Goal: Information Seeking & Learning: Learn about a topic

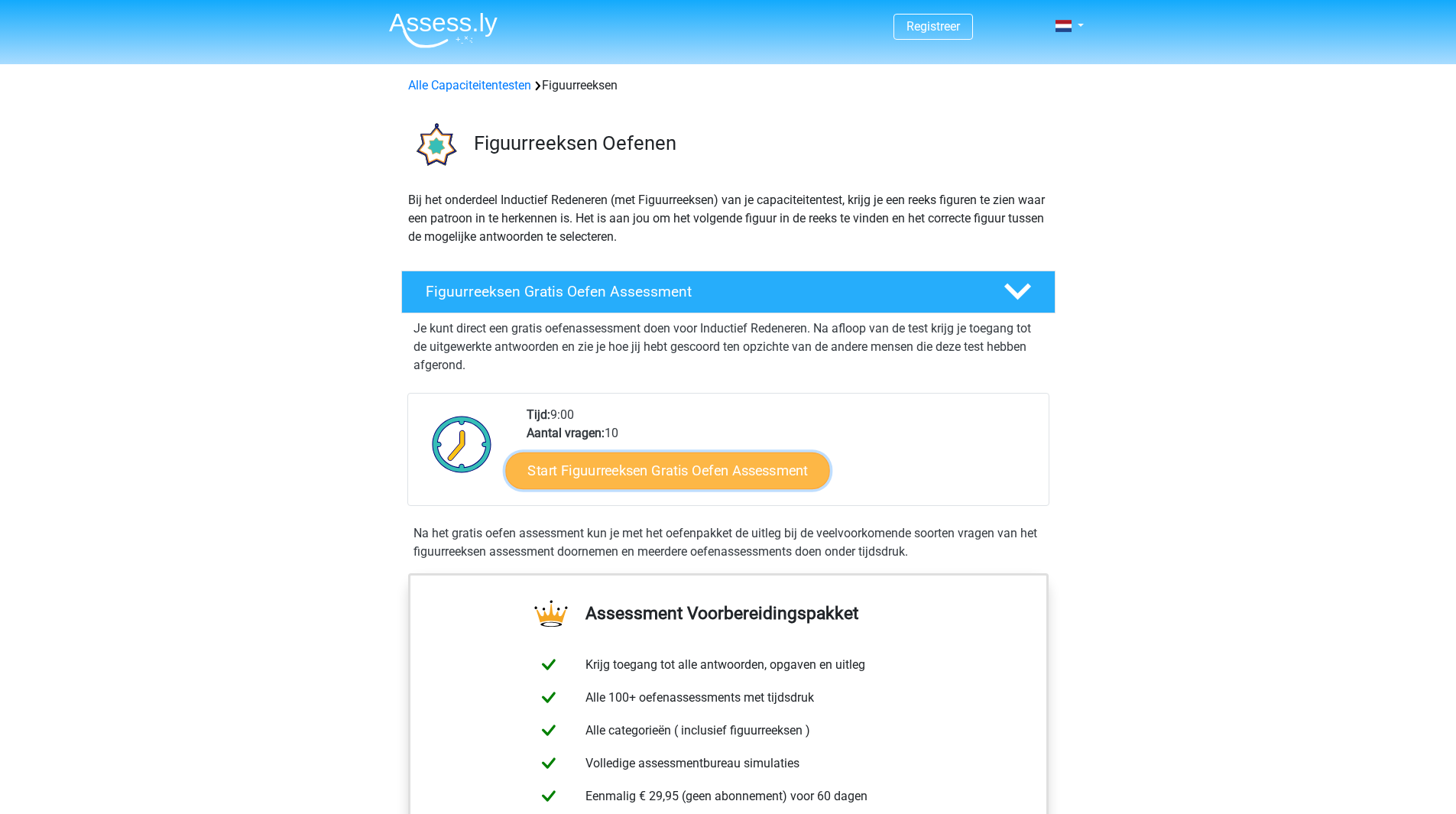
click at [667, 473] on link "Start Figuurreeksen Gratis Oefen Assessment" at bounding box center [667, 470] width 324 height 37
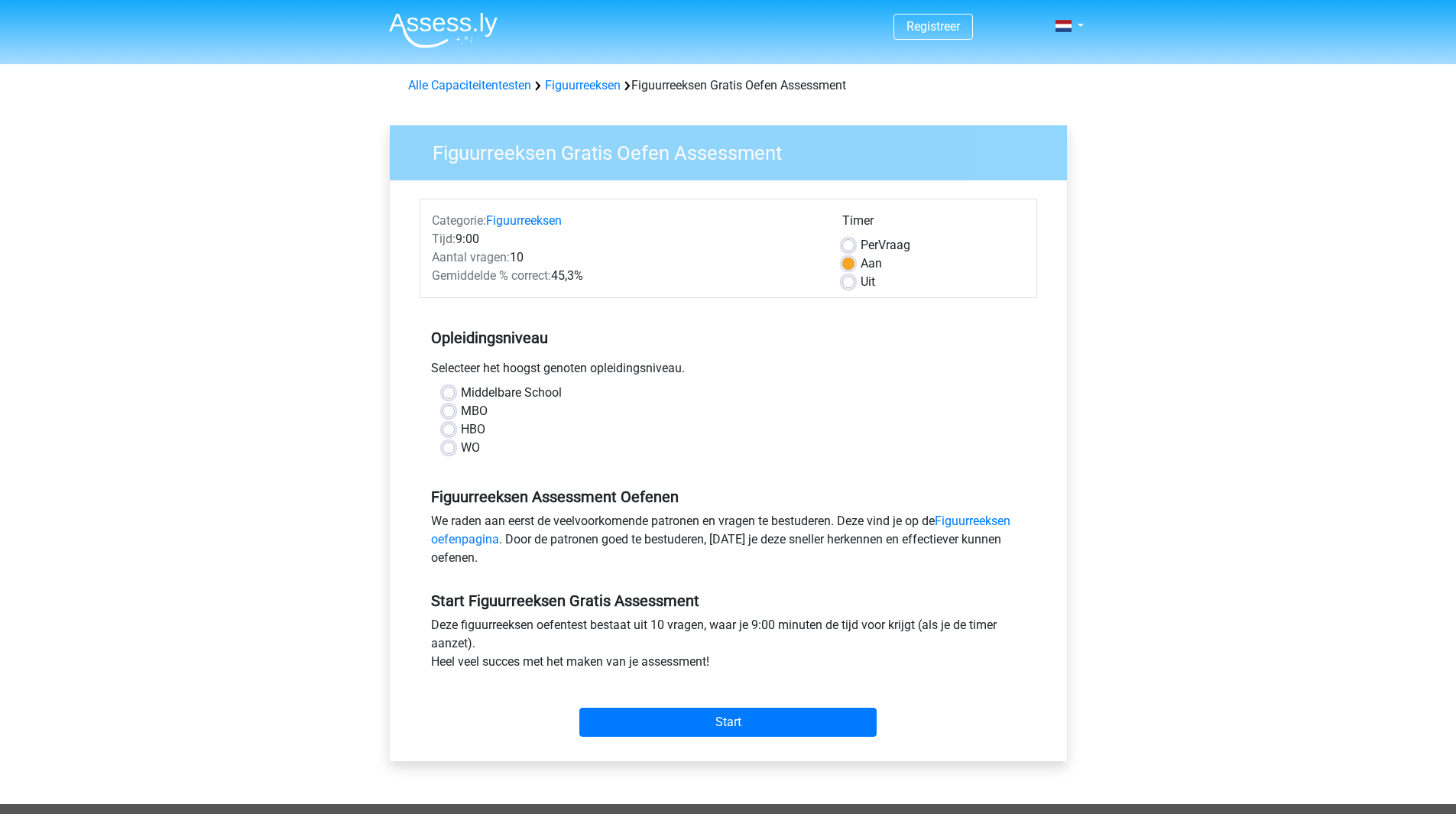
scroll to position [77, 0]
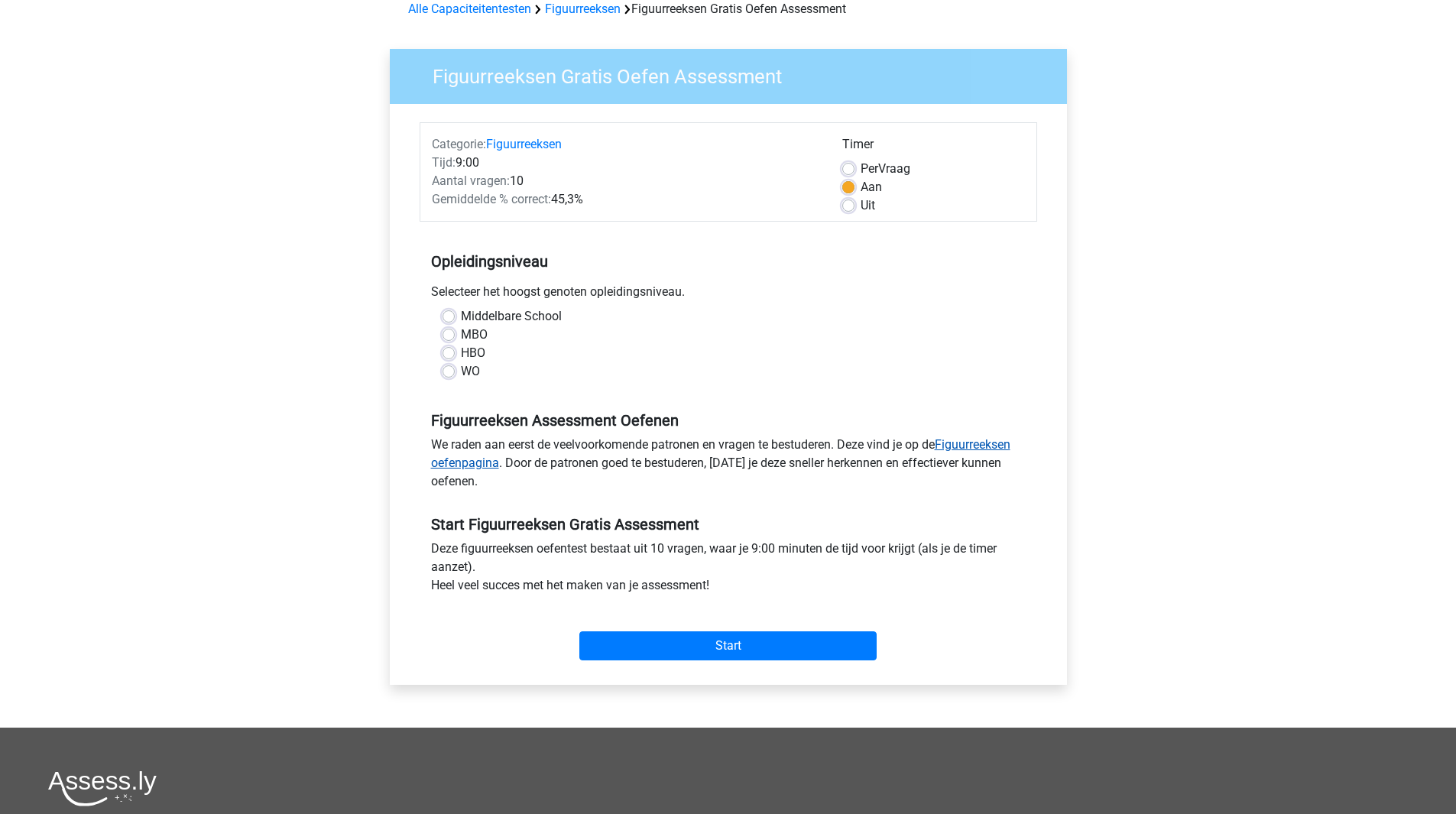
click at [970, 444] on link "Figuurreeksen oefenpagina" at bounding box center [721, 453] width 579 height 33
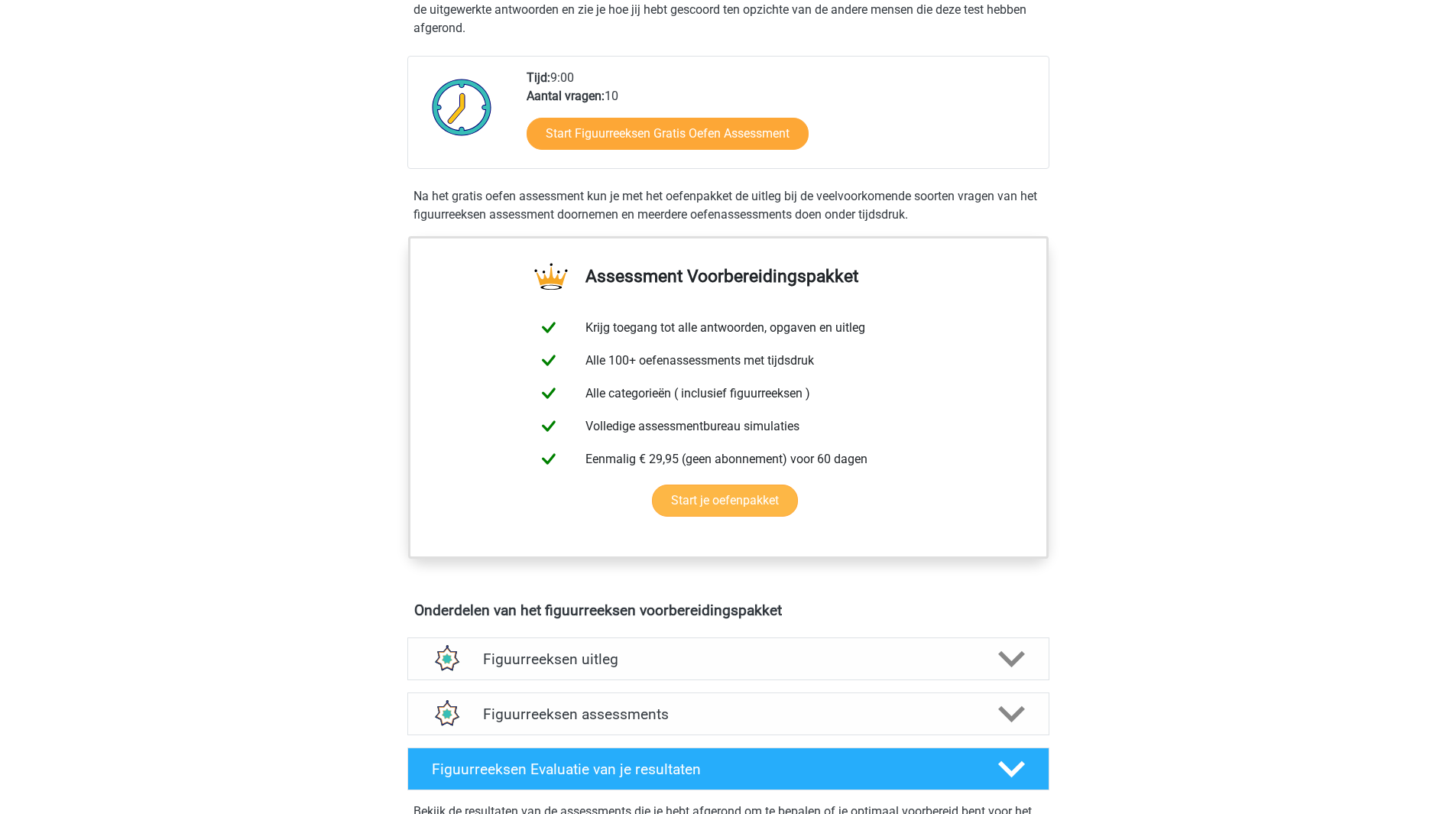
scroll to position [175, 0]
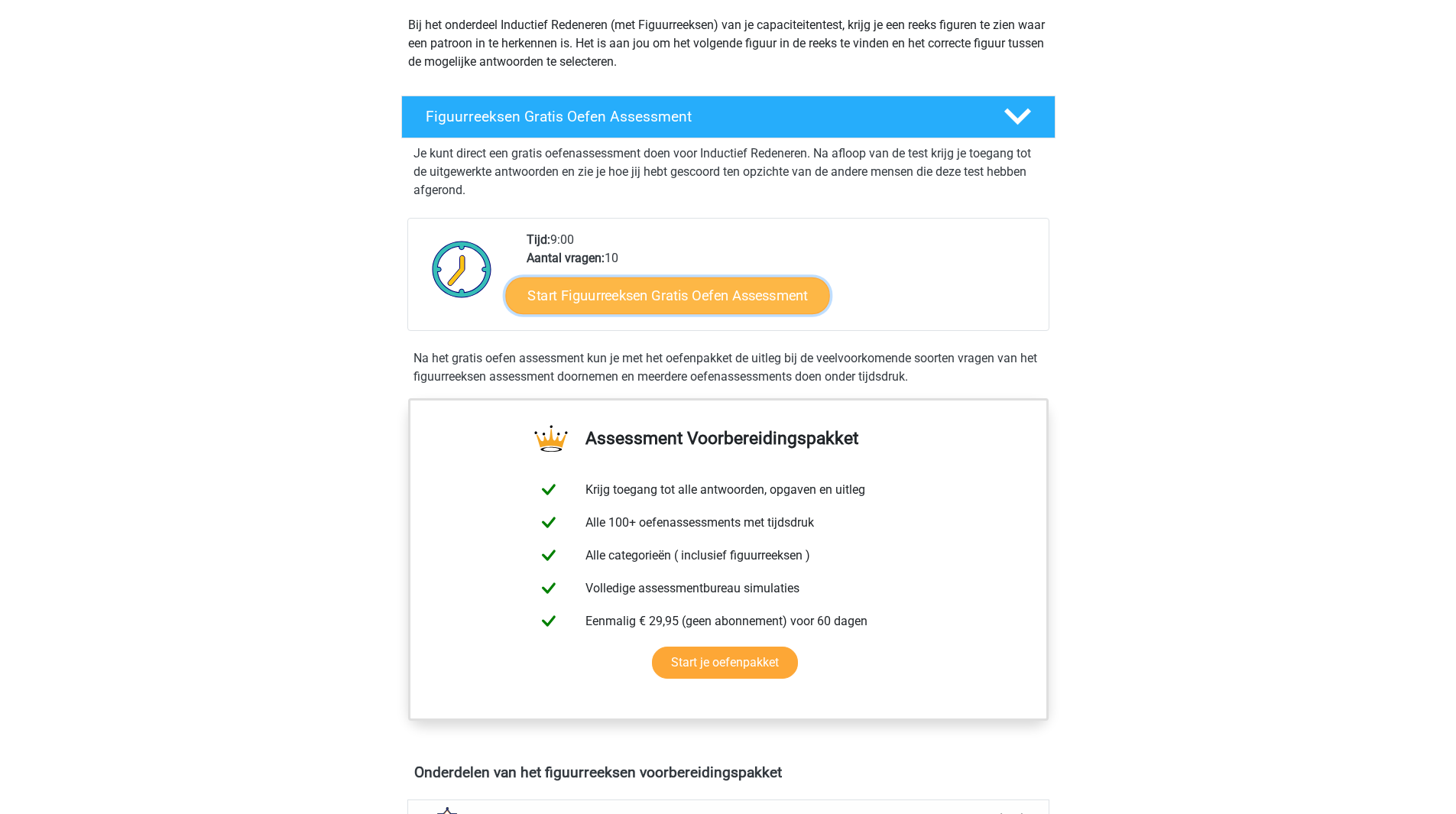
click at [722, 300] on link "Start Figuurreeksen Gratis Oefen Assessment" at bounding box center [667, 295] width 324 height 37
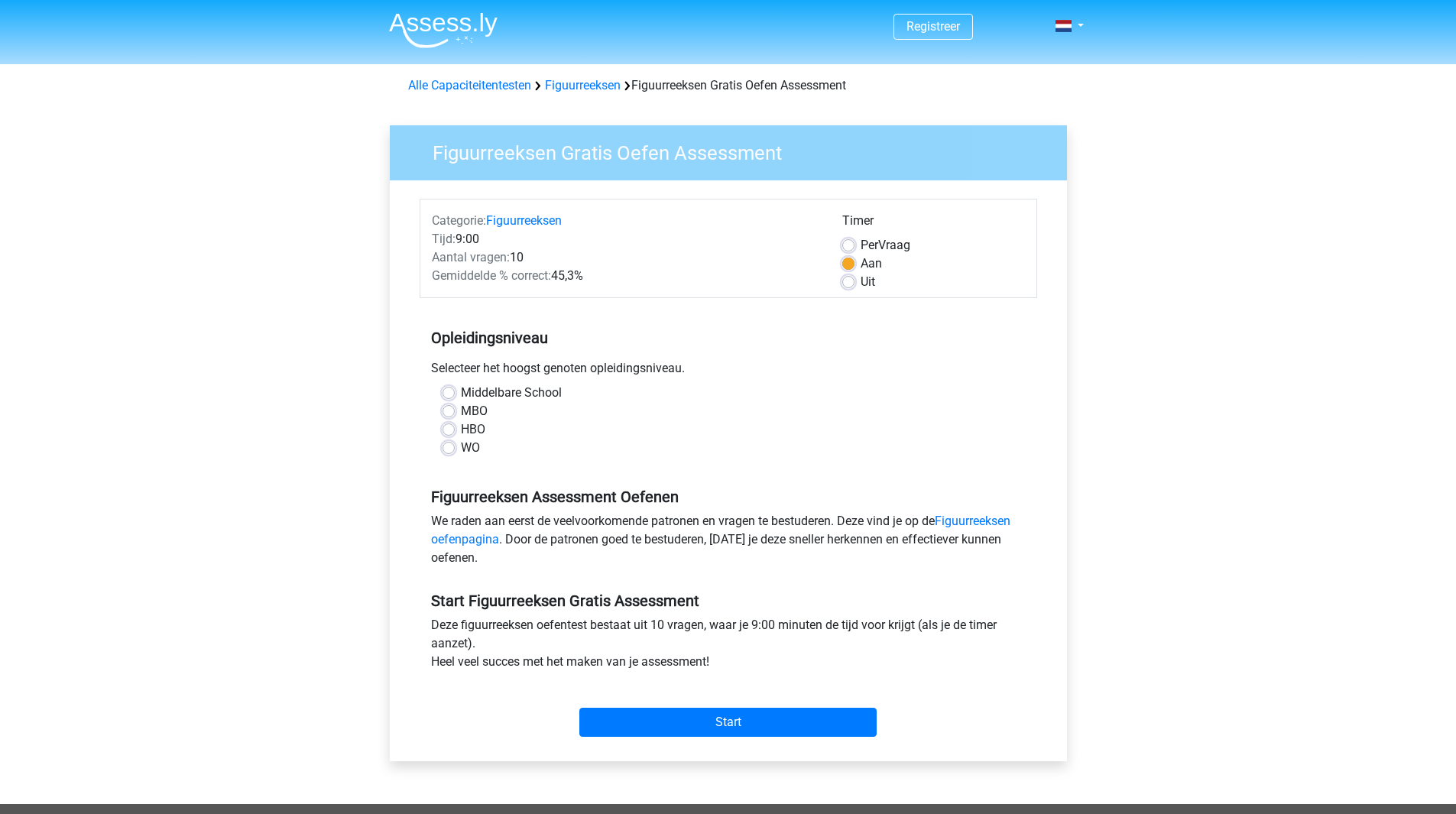
click at [461, 412] on label "MBO" at bounding box center [474, 411] width 27 height 19
click at [454, 412] on input "MBO" at bounding box center [448, 409] width 12 height 15
radio input "true"
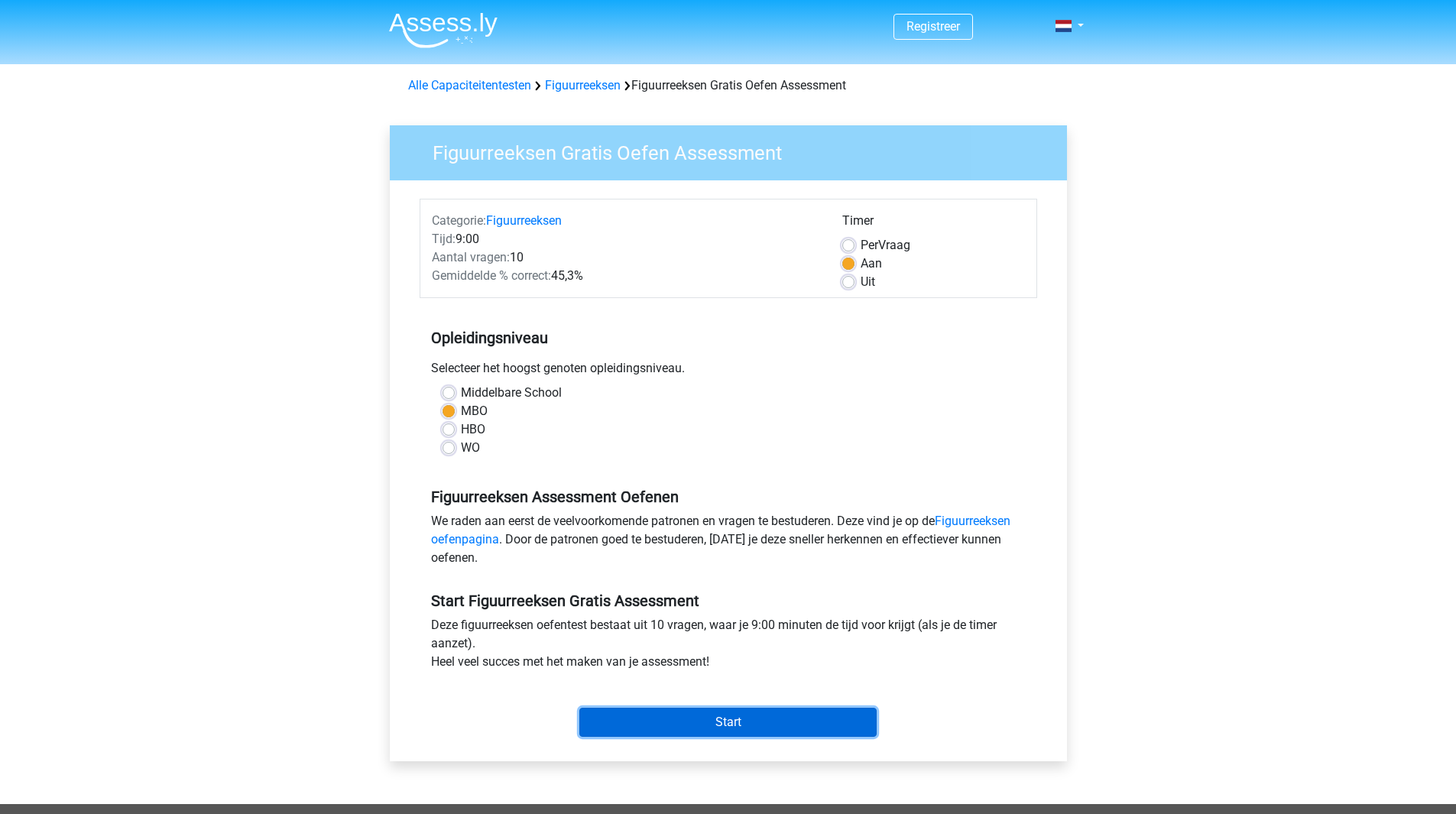
click at [784, 727] on input "Start" at bounding box center [728, 722] width 297 height 29
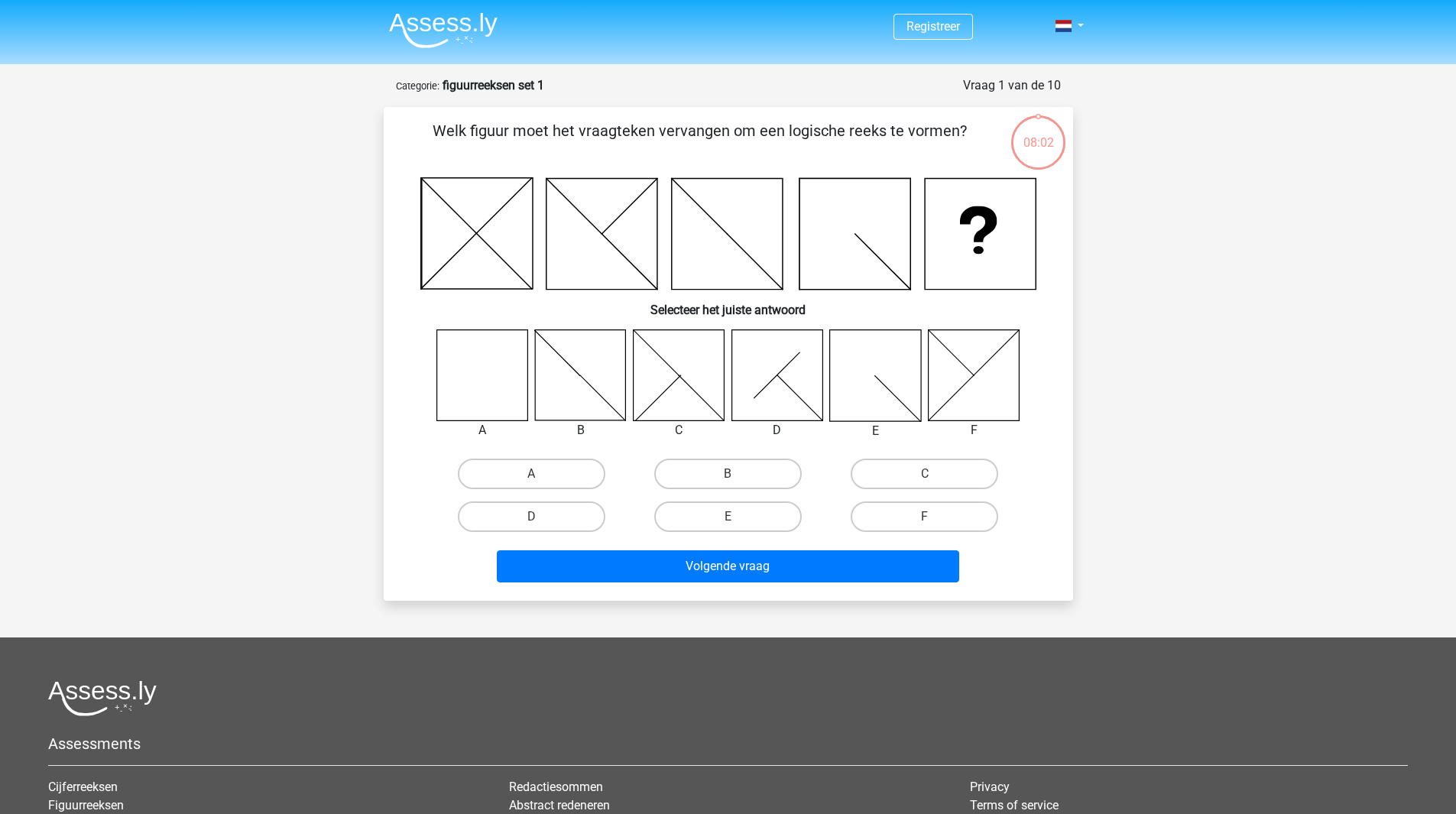
click at [490, 371] on icon at bounding box center [482, 375] width 91 height 91
click at [537, 474] on input "A" at bounding box center [536, 479] width 10 height 10
radio input "true"
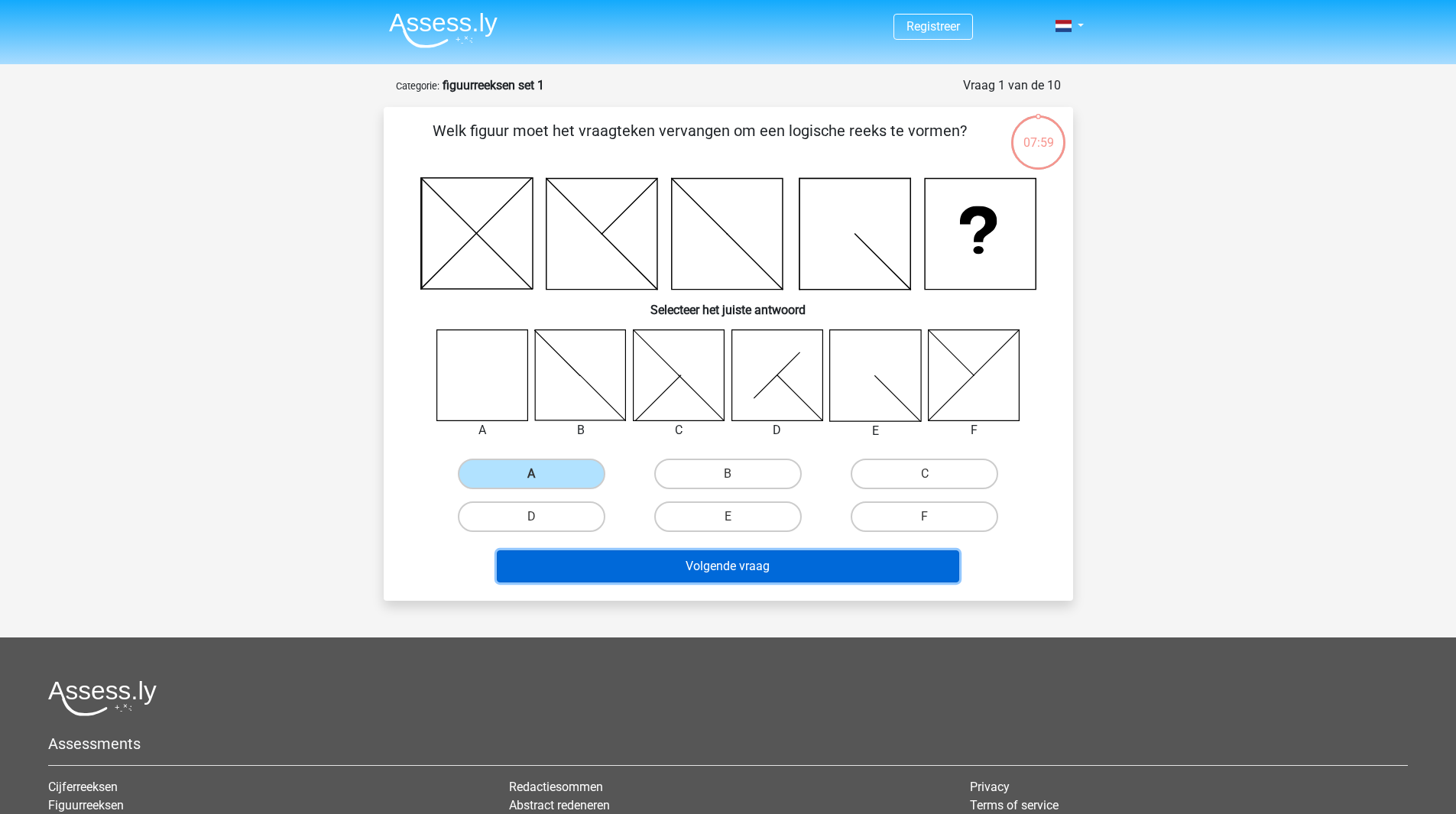
click at [727, 567] on button "Volgende vraag" at bounding box center [728, 566] width 462 height 32
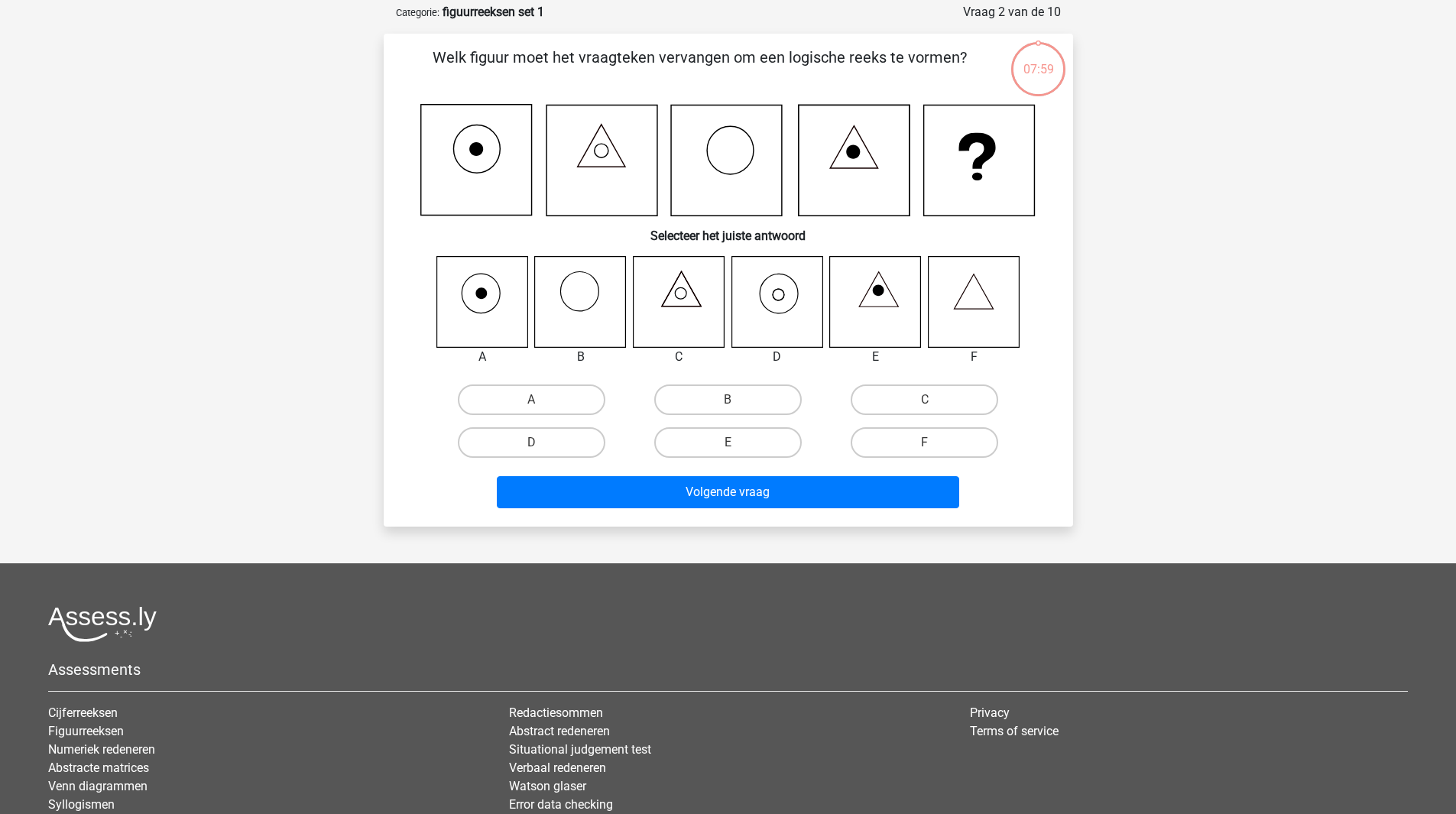
scroll to position [77, 0]
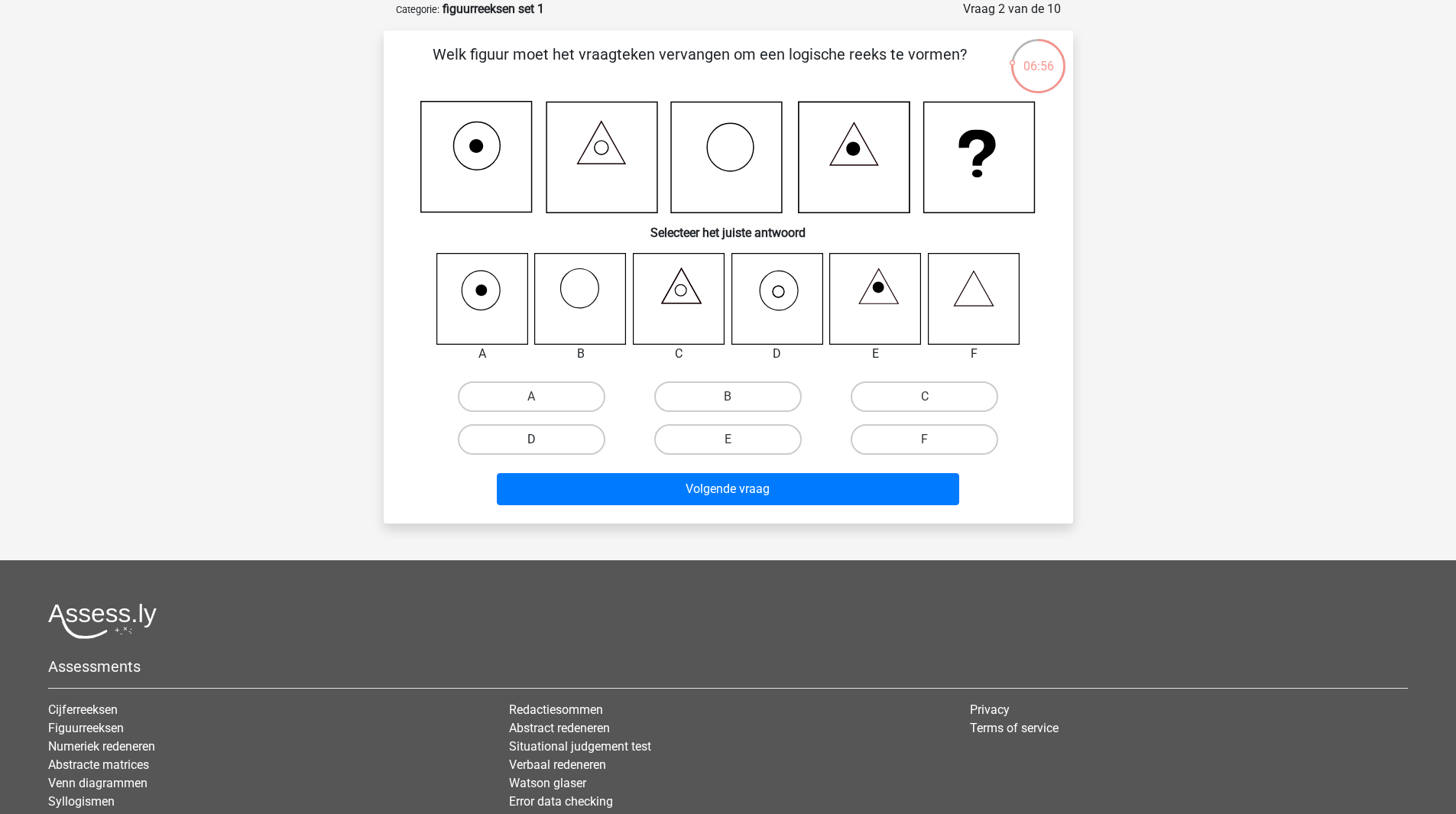
click at [574, 444] on label "D" at bounding box center [531, 440] width 147 height 31
click at [541, 444] on input "D" at bounding box center [536, 444] width 10 height 10
radio input "true"
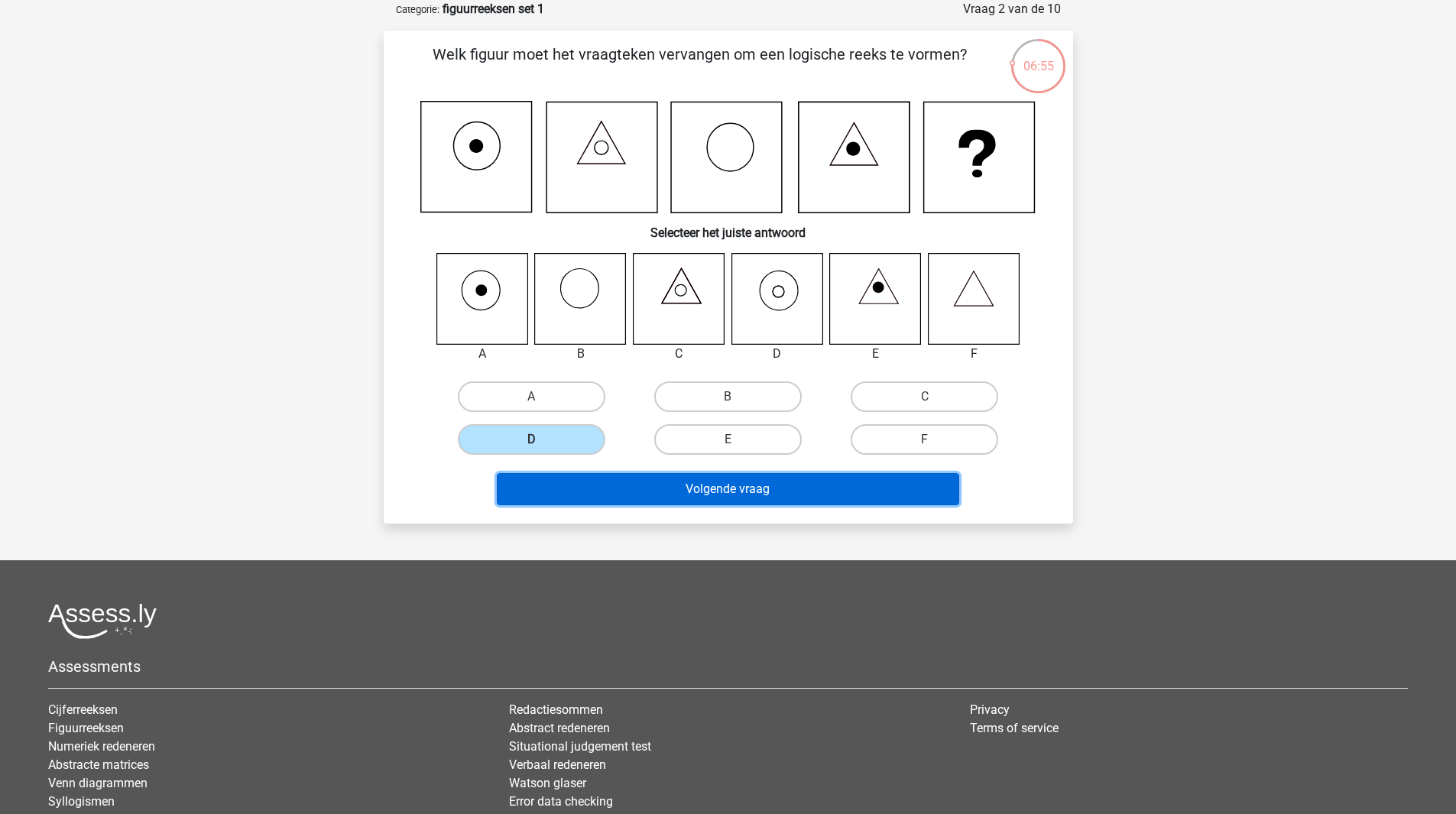
click at [782, 488] on button "Volgende vraag" at bounding box center [728, 488] width 462 height 32
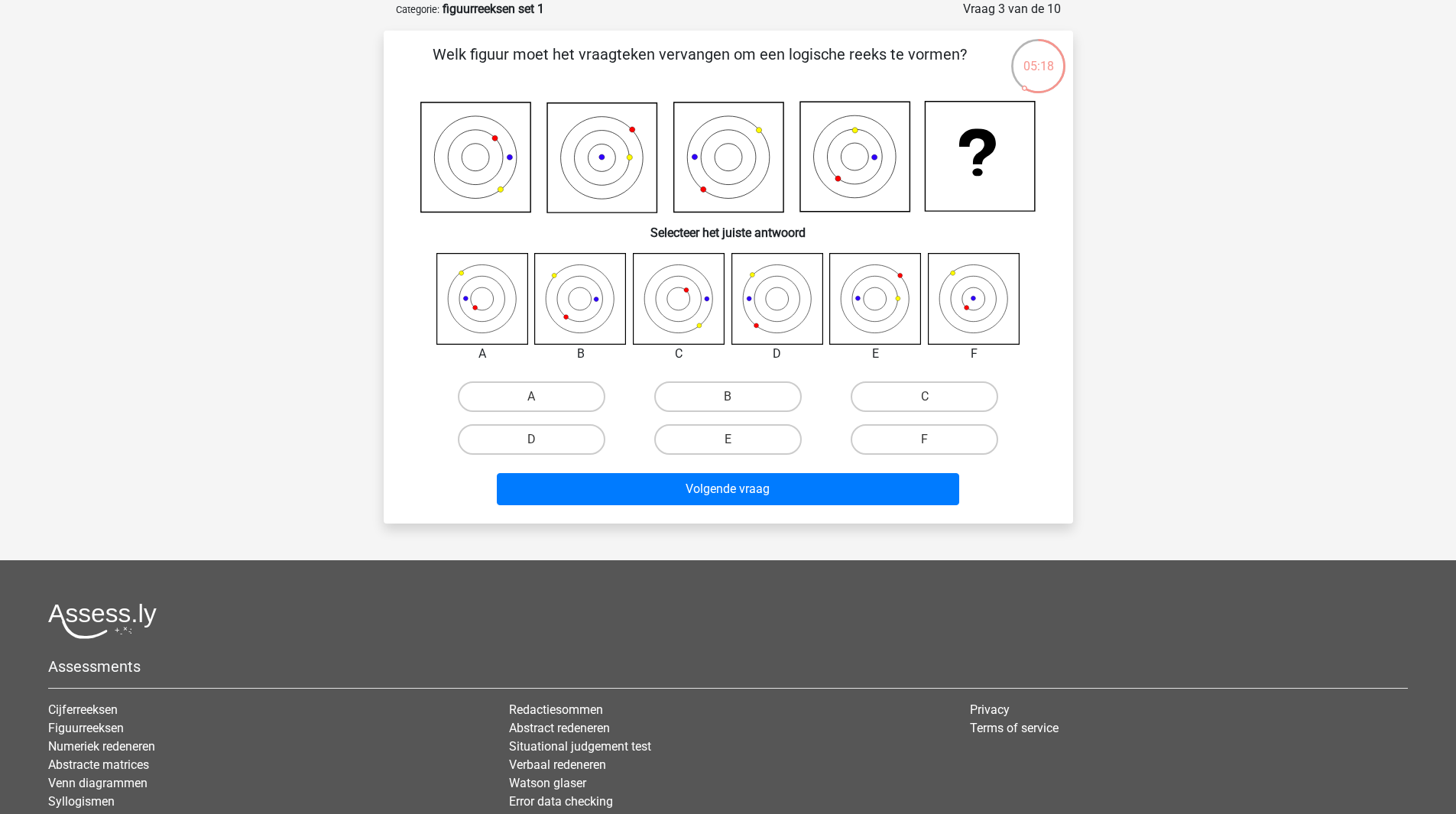
click at [767, 304] on icon at bounding box center [777, 299] width 23 height 23
click at [917, 396] on label "C" at bounding box center [924, 397] width 147 height 31
click at [925, 396] on input "C" at bounding box center [929, 401] width 10 height 10
radio input "true"
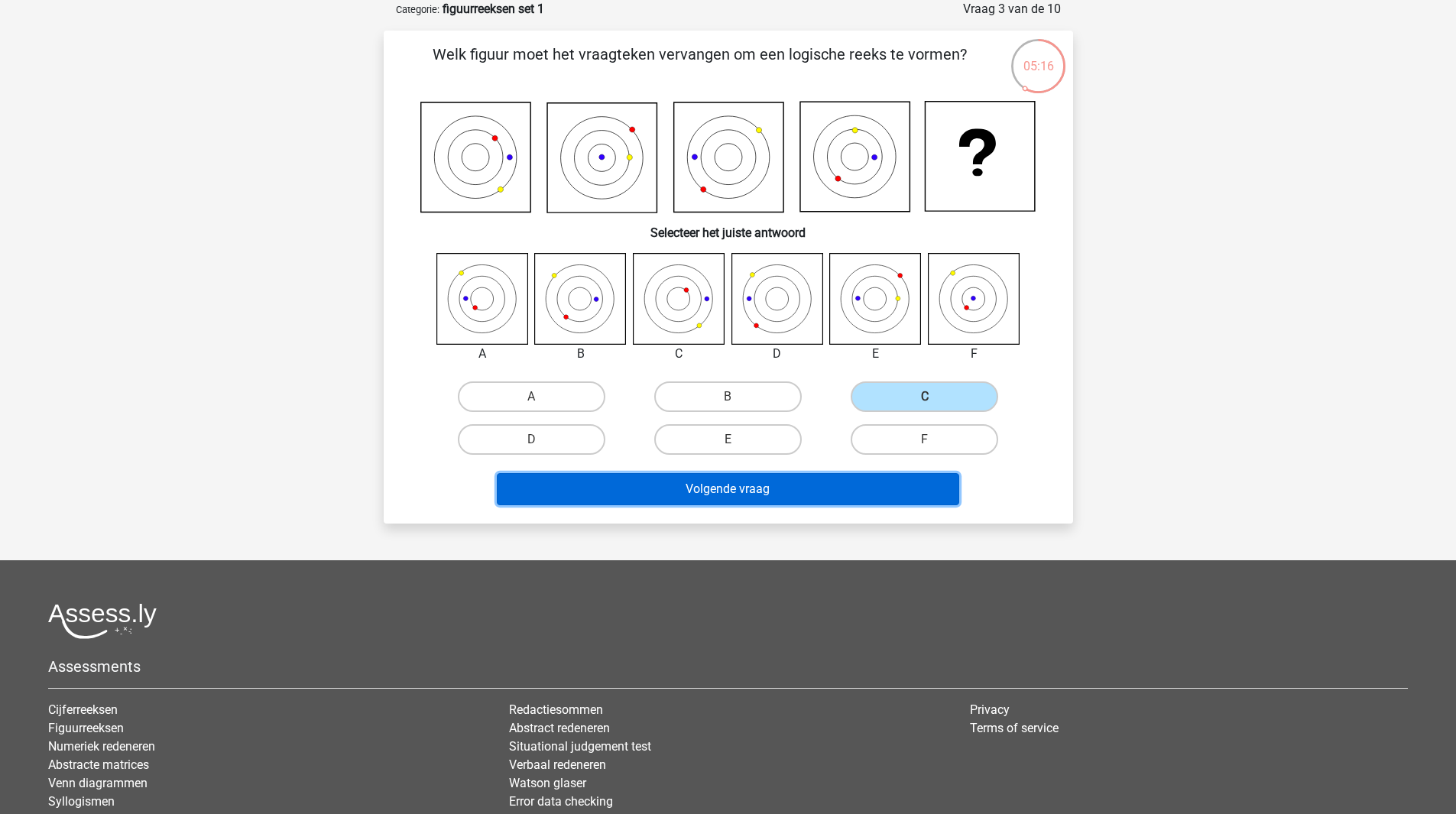
click at [886, 494] on button "Volgende vraag" at bounding box center [728, 488] width 462 height 32
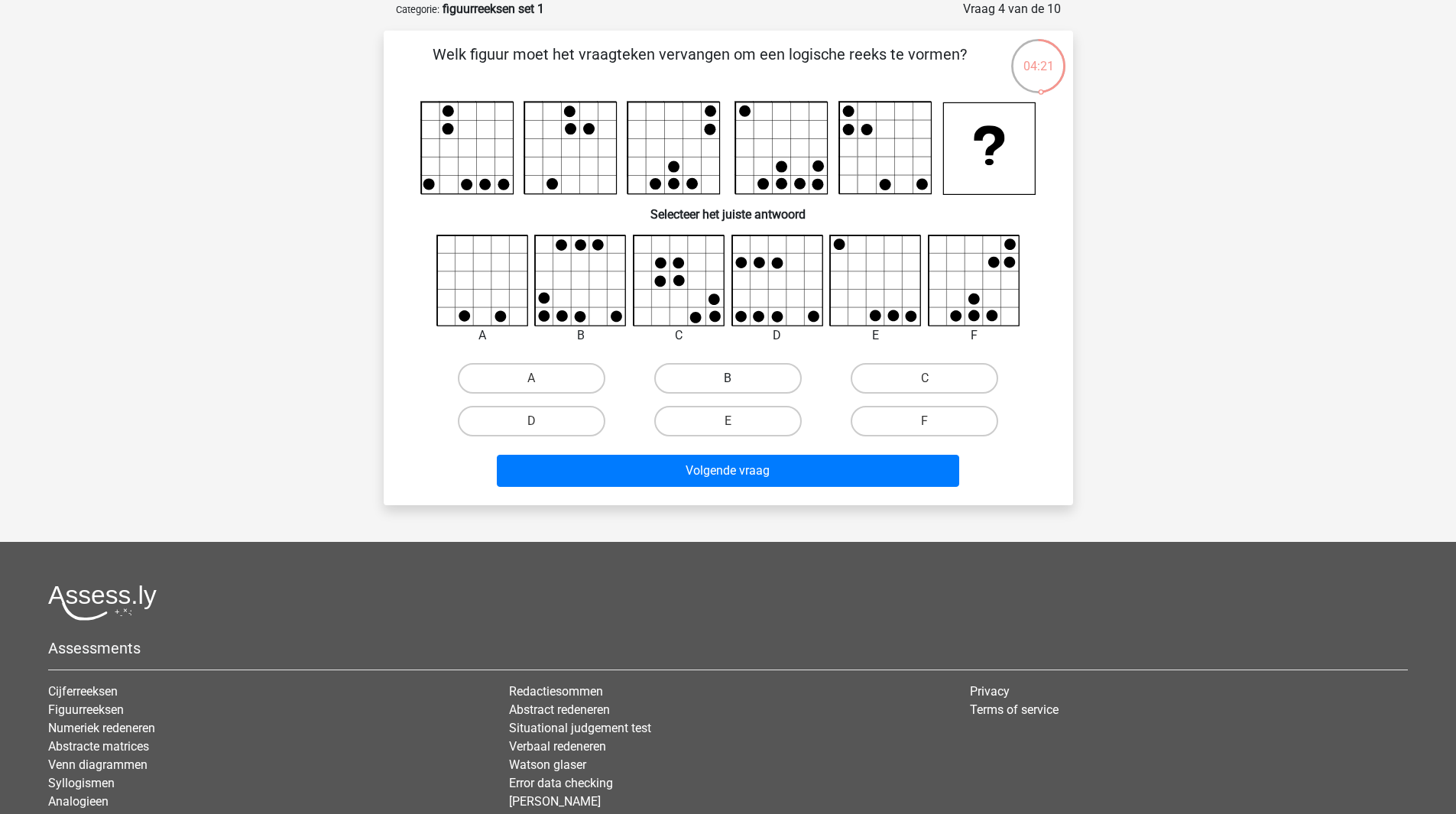
click at [725, 381] on label "B" at bounding box center [728, 379] width 147 height 31
click at [728, 381] on input "B" at bounding box center [732, 383] width 10 height 10
radio input "true"
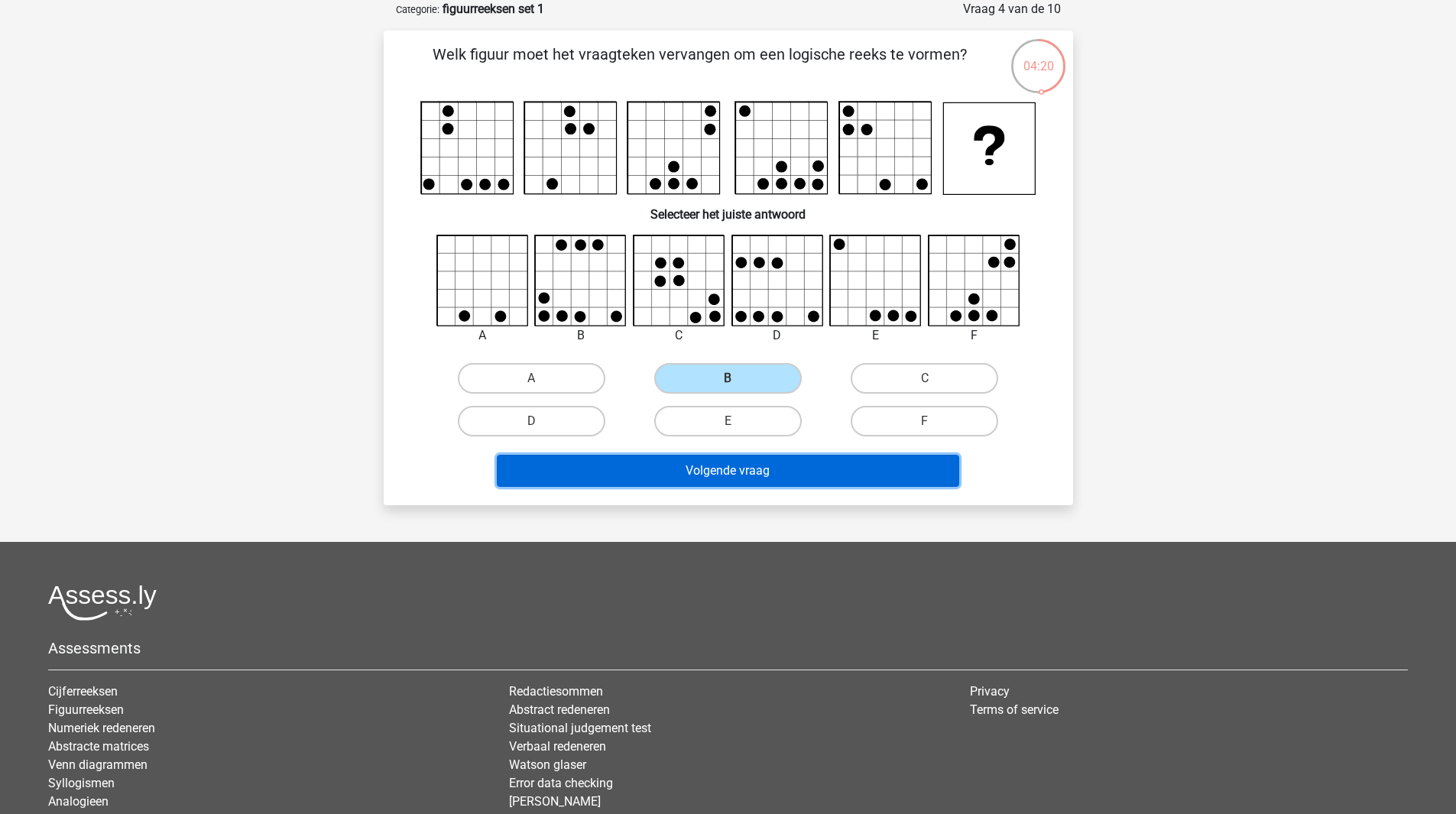
click at [785, 483] on button "Volgende vraag" at bounding box center [728, 470] width 462 height 32
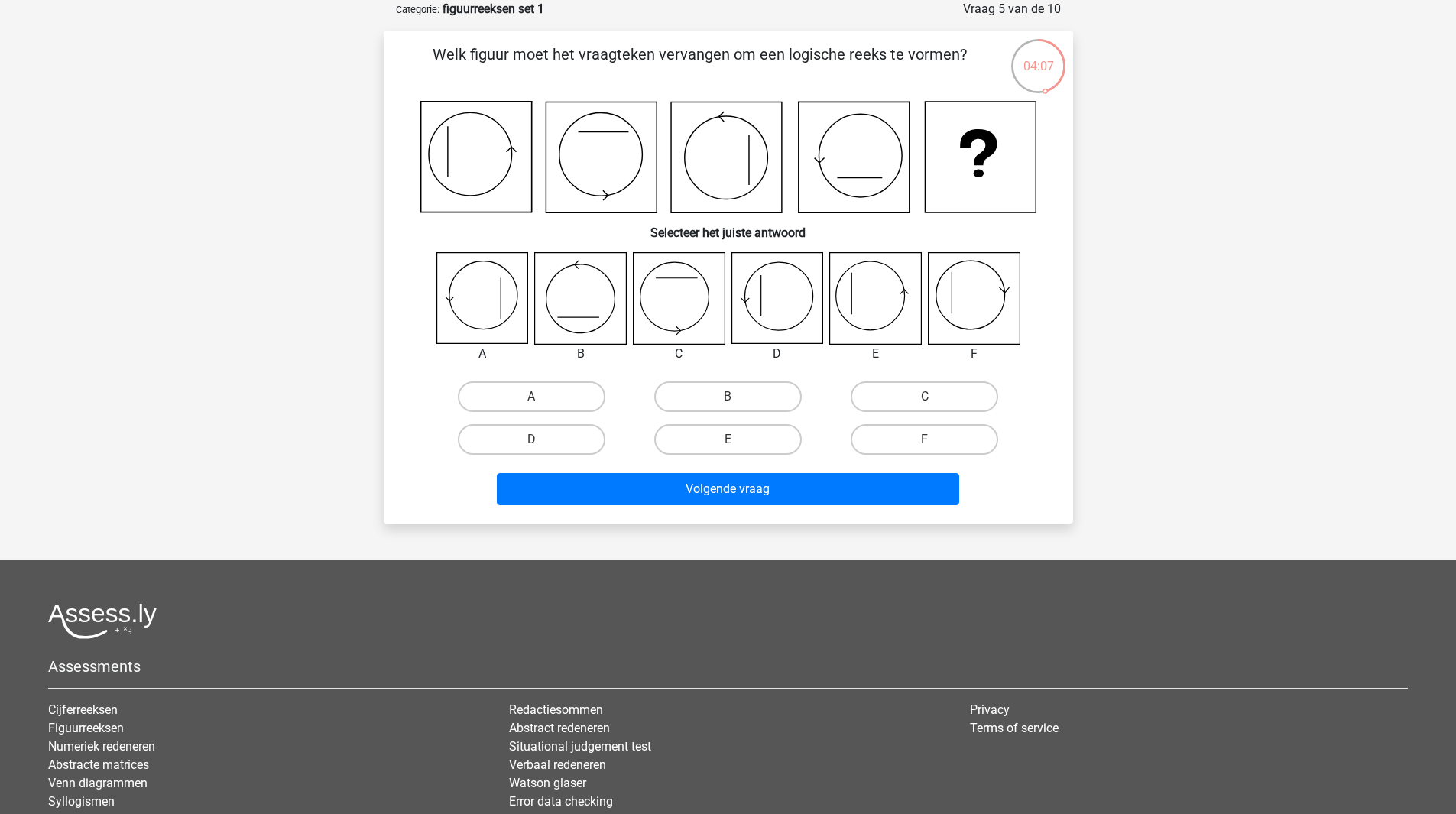
click at [782, 296] on icon at bounding box center [777, 299] width 91 height 91
click at [724, 440] on label "E" at bounding box center [728, 440] width 147 height 31
click at [728, 440] on input "E" at bounding box center [732, 444] width 10 height 10
radio input "true"
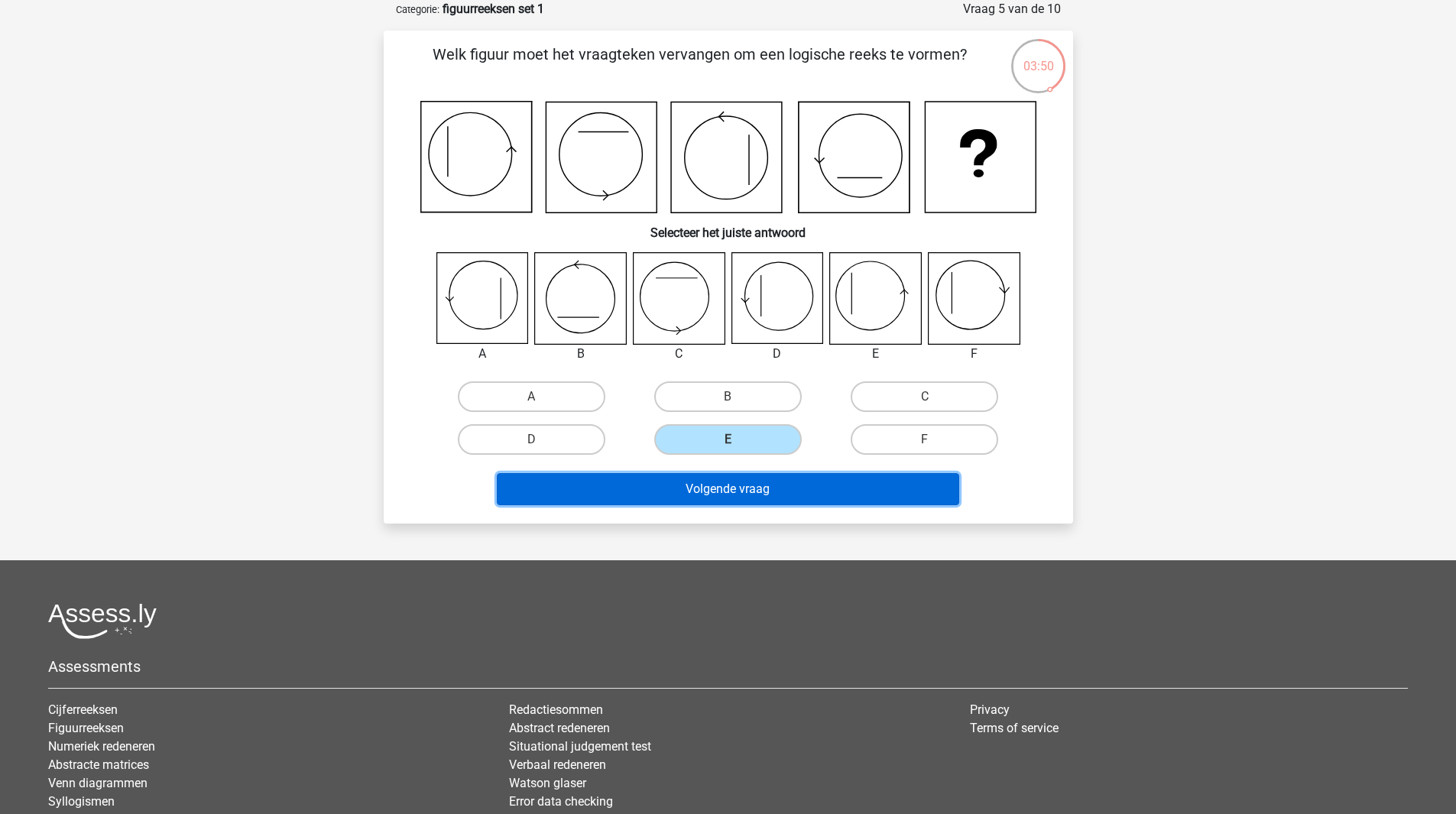
click at [712, 495] on button "Volgende vraag" at bounding box center [728, 488] width 462 height 32
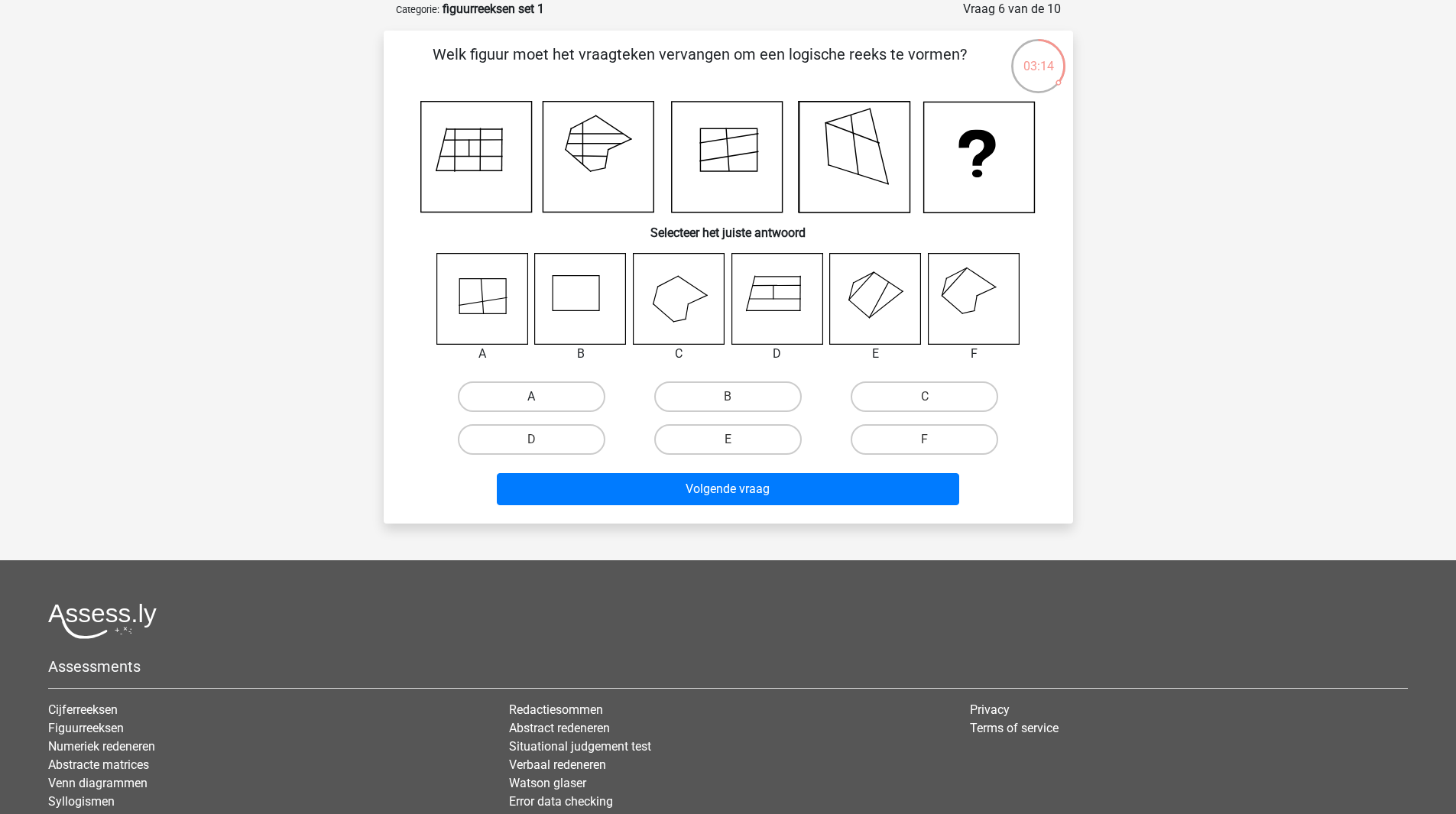
click at [560, 401] on label "A" at bounding box center [531, 397] width 147 height 31
click at [541, 401] on input "A" at bounding box center [536, 401] width 10 height 10
radio input "true"
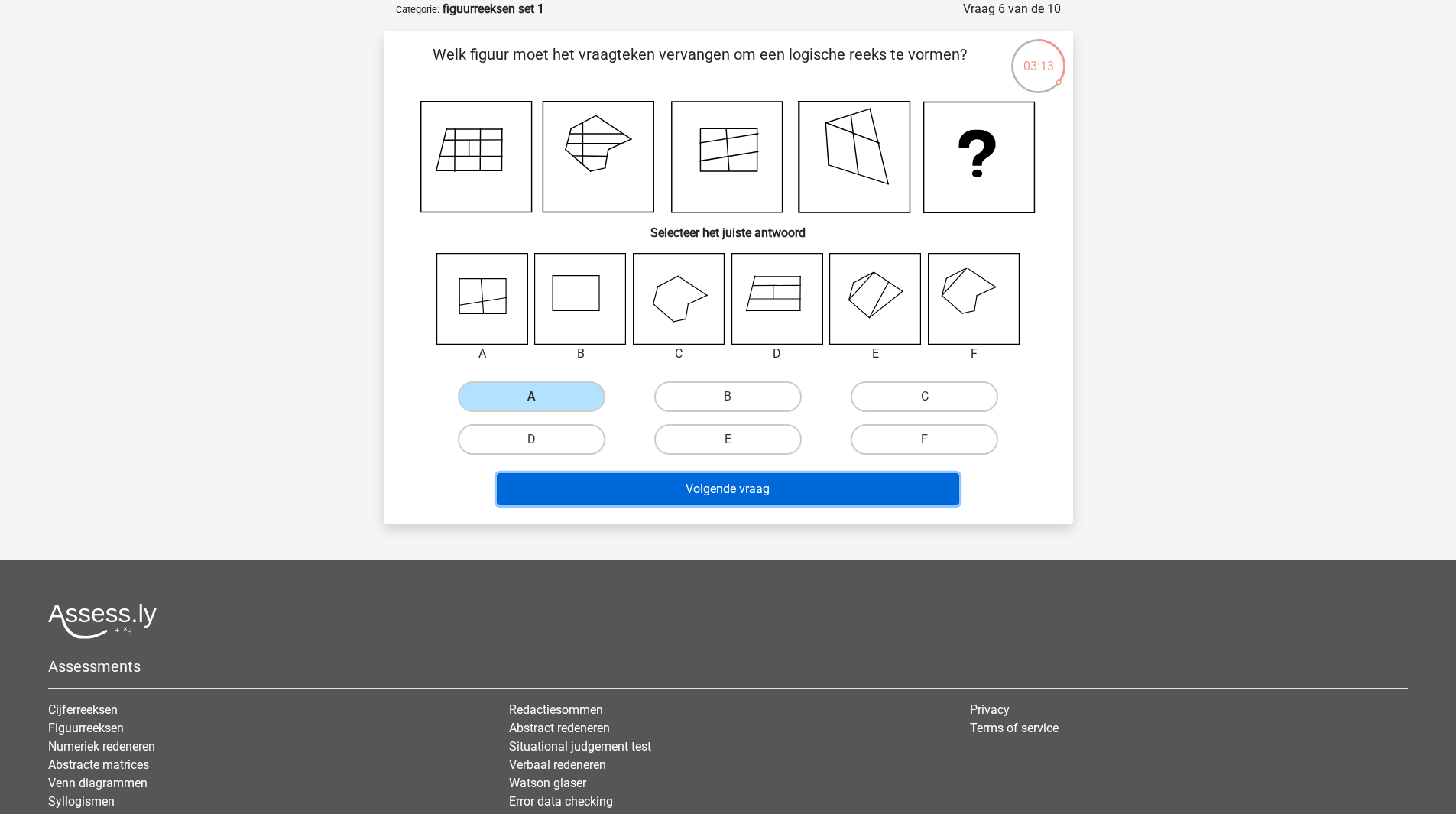
click at [719, 482] on button "Volgende vraag" at bounding box center [728, 488] width 462 height 32
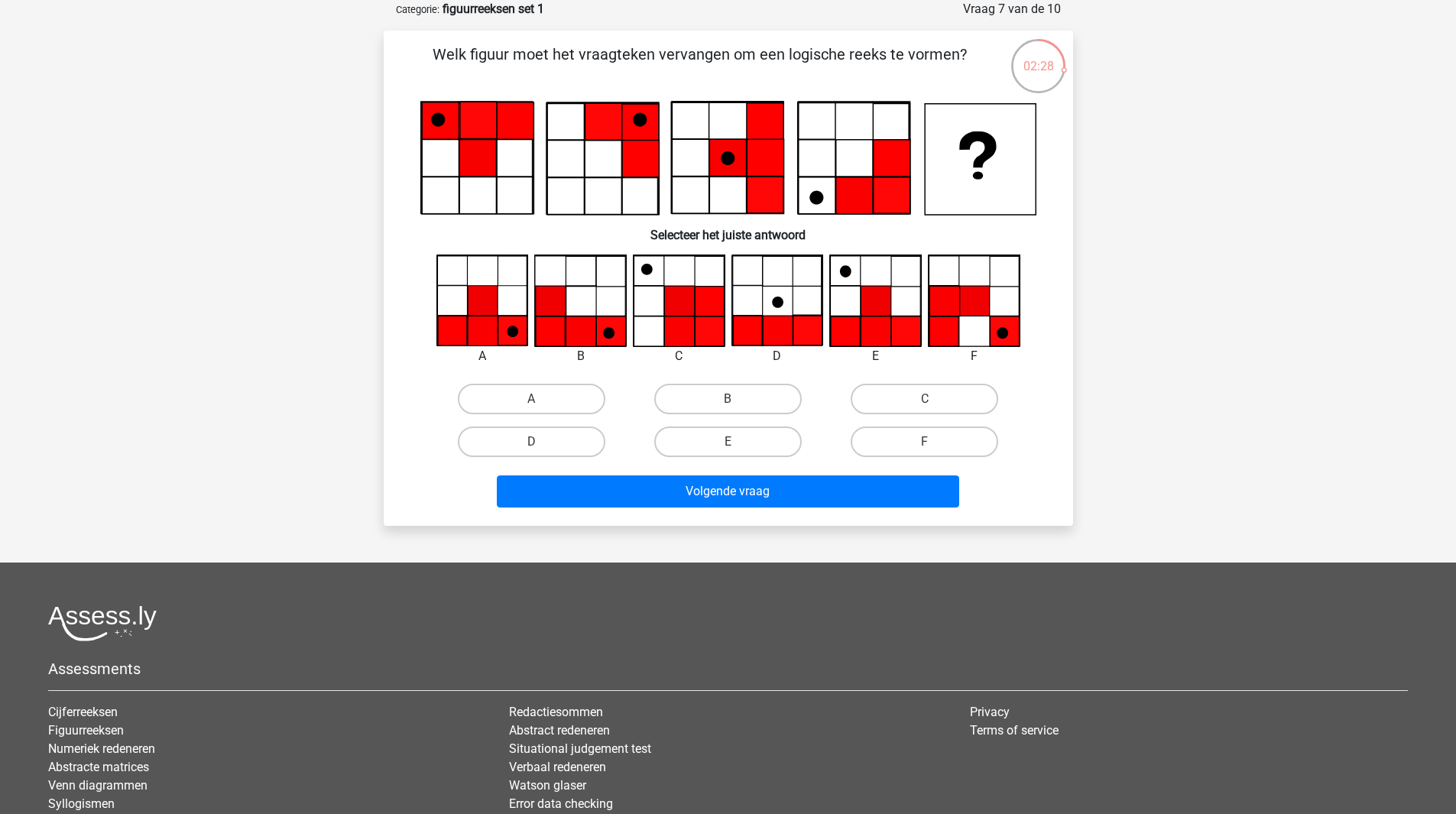
click at [883, 332] on icon at bounding box center [875, 331] width 30 height 30
click at [743, 449] on label "E" at bounding box center [728, 442] width 147 height 31
click at [737, 449] on input "E" at bounding box center [732, 447] width 10 height 10
radio input "true"
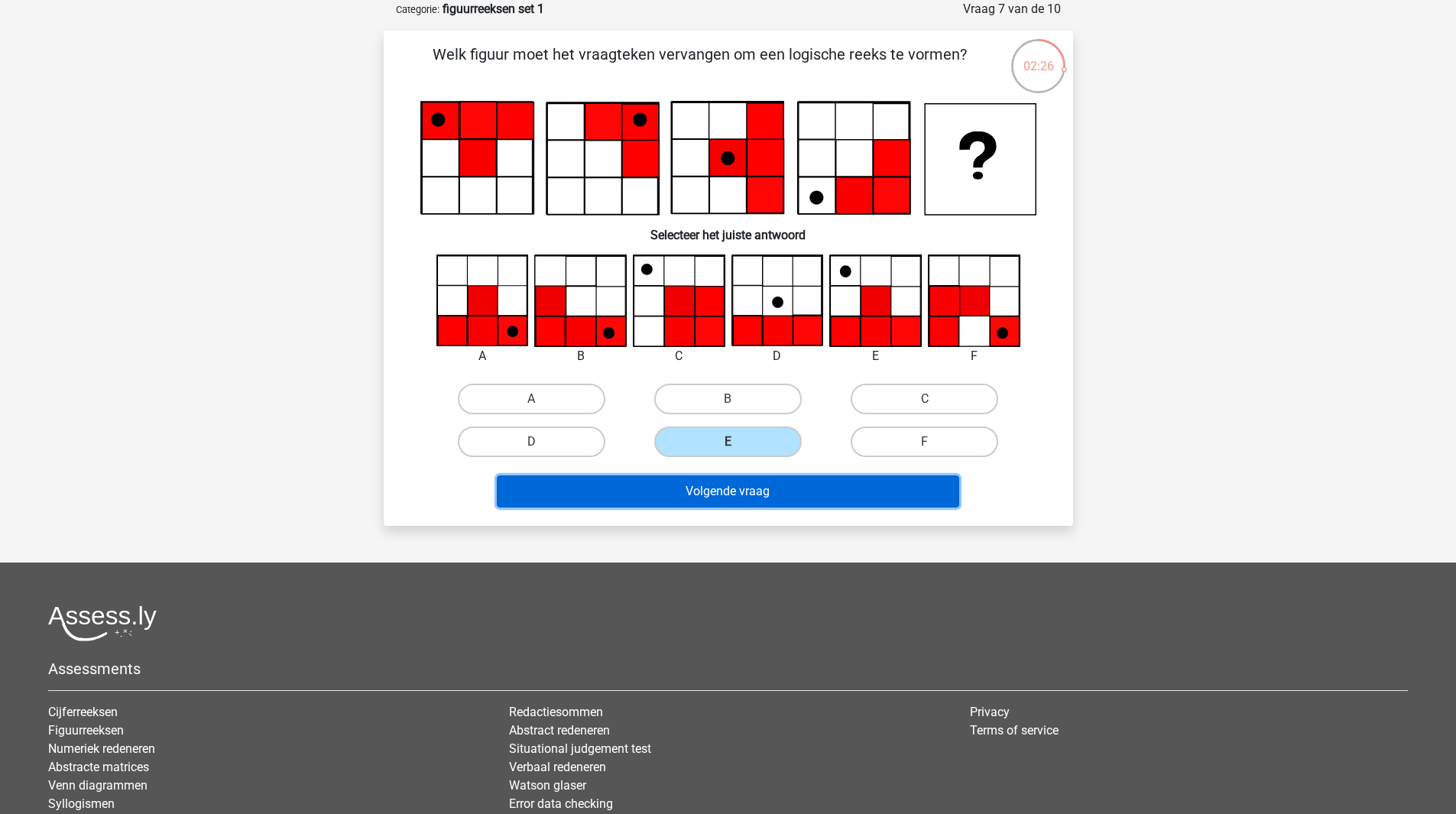
click at [824, 487] on button "Volgende vraag" at bounding box center [728, 491] width 462 height 32
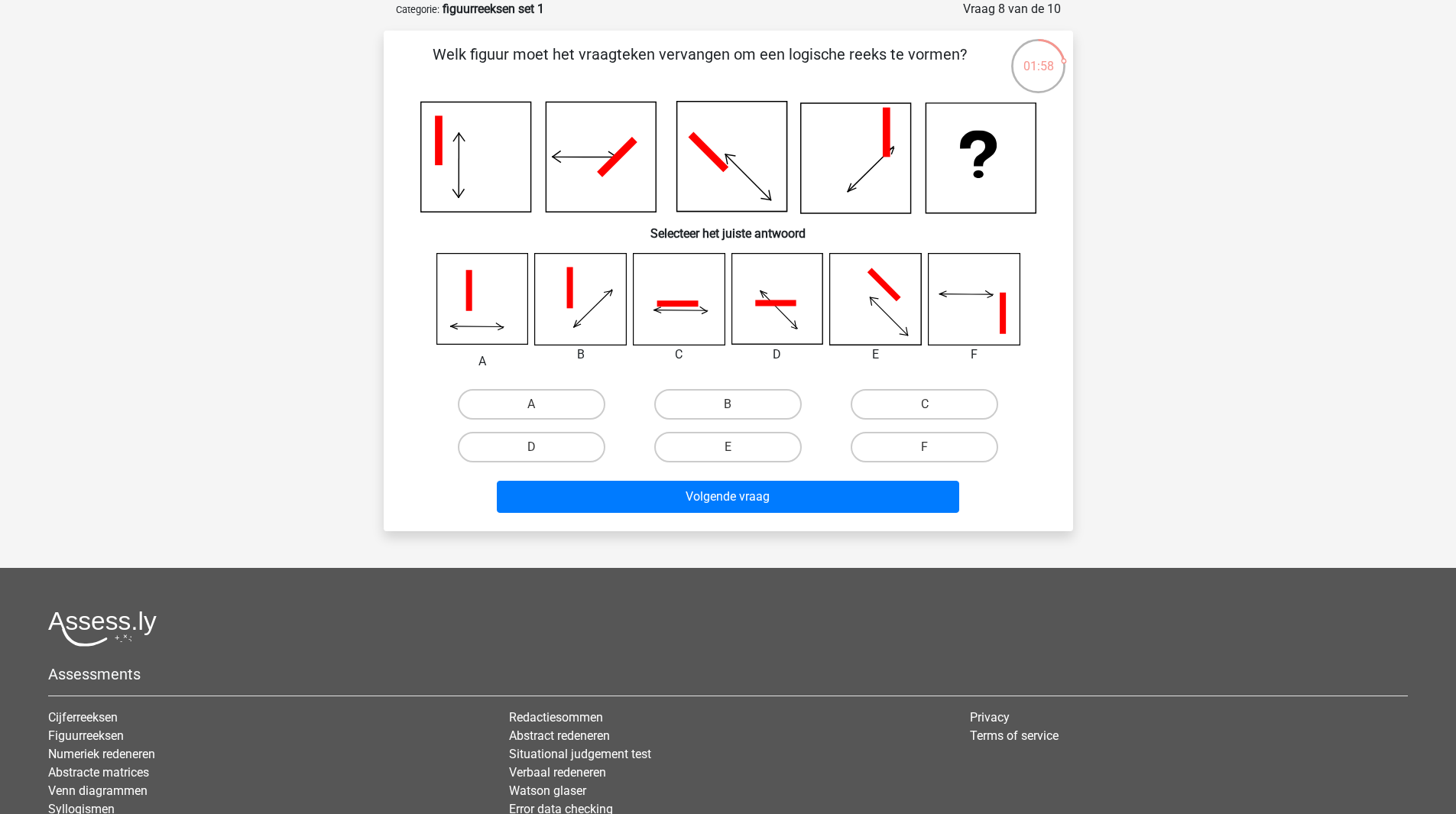
click at [736, 407] on input "B" at bounding box center [732, 409] width 10 height 10
radio input "true"
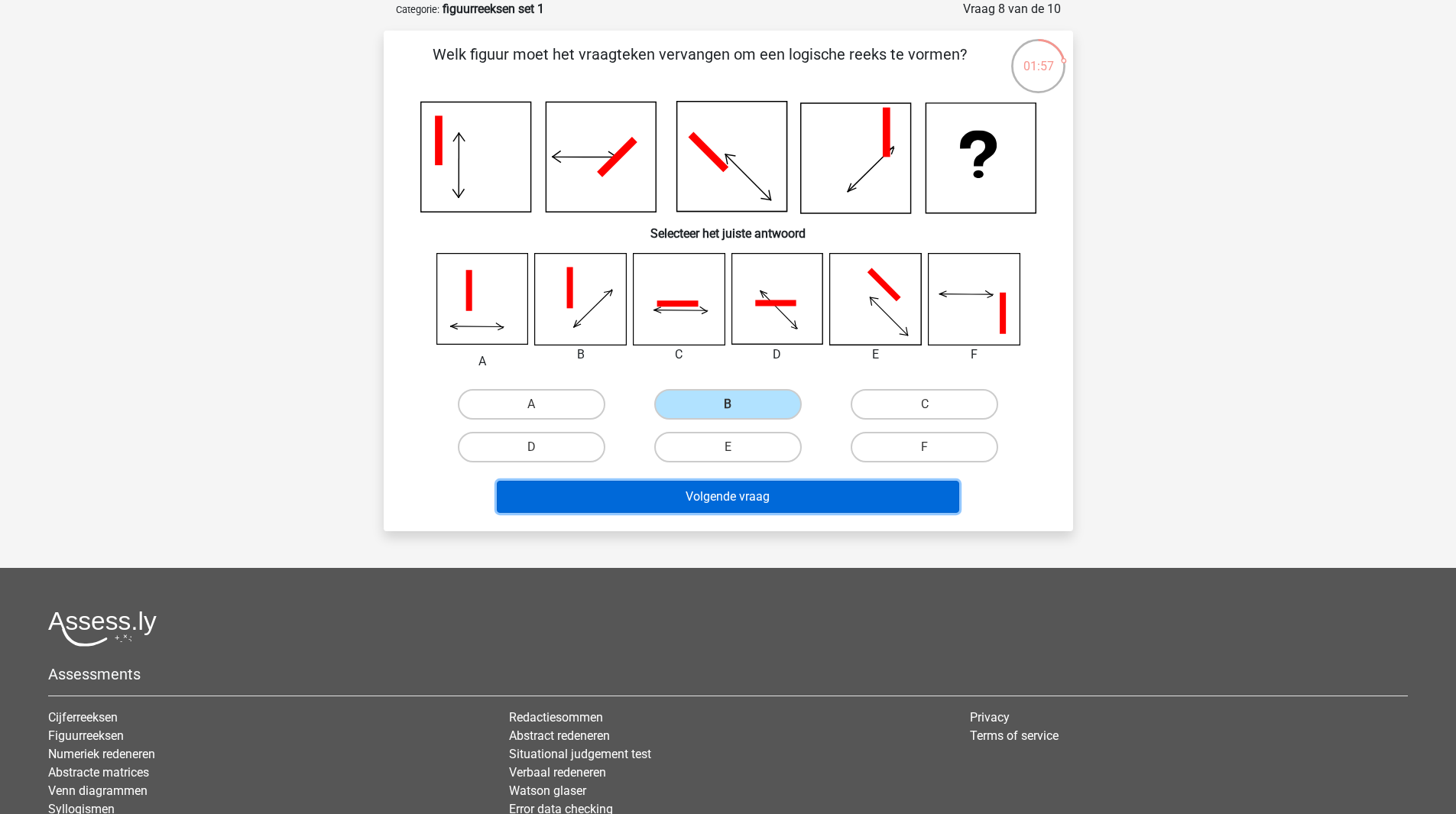
click at [782, 494] on button "Volgende vraag" at bounding box center [728, 497] width 462 height 32
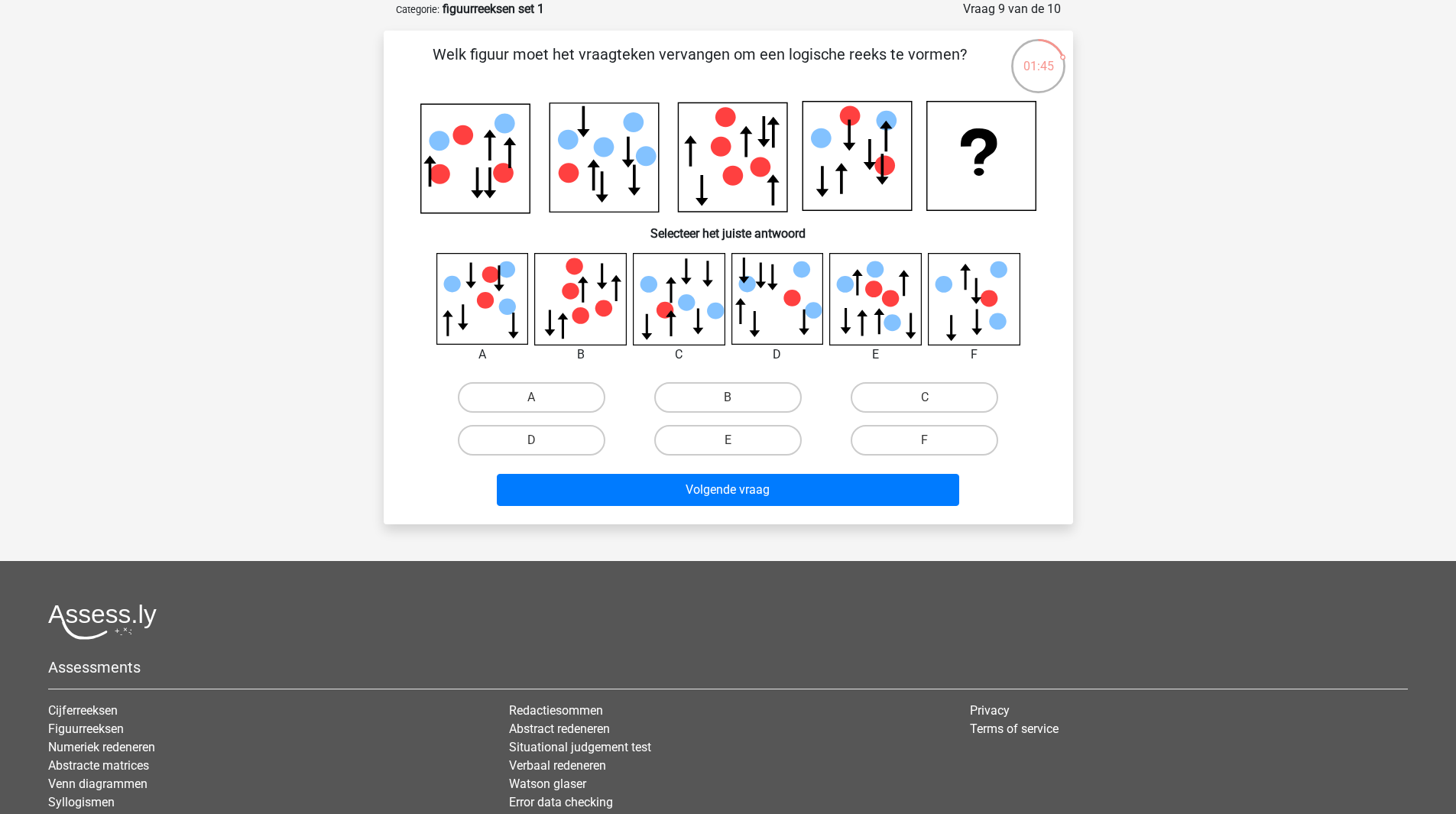
drag, startPoint x: 585, startPoint y: 448, endPoint x: 651, endPoint y: 457, distance: 66.6
click at [585, 446] on label "D" at bounding box center [531, 440] width 147 height 31
click at [541, 446] on input "D" at bounding box center [536, 445] width 10 height 10
radio input "true"
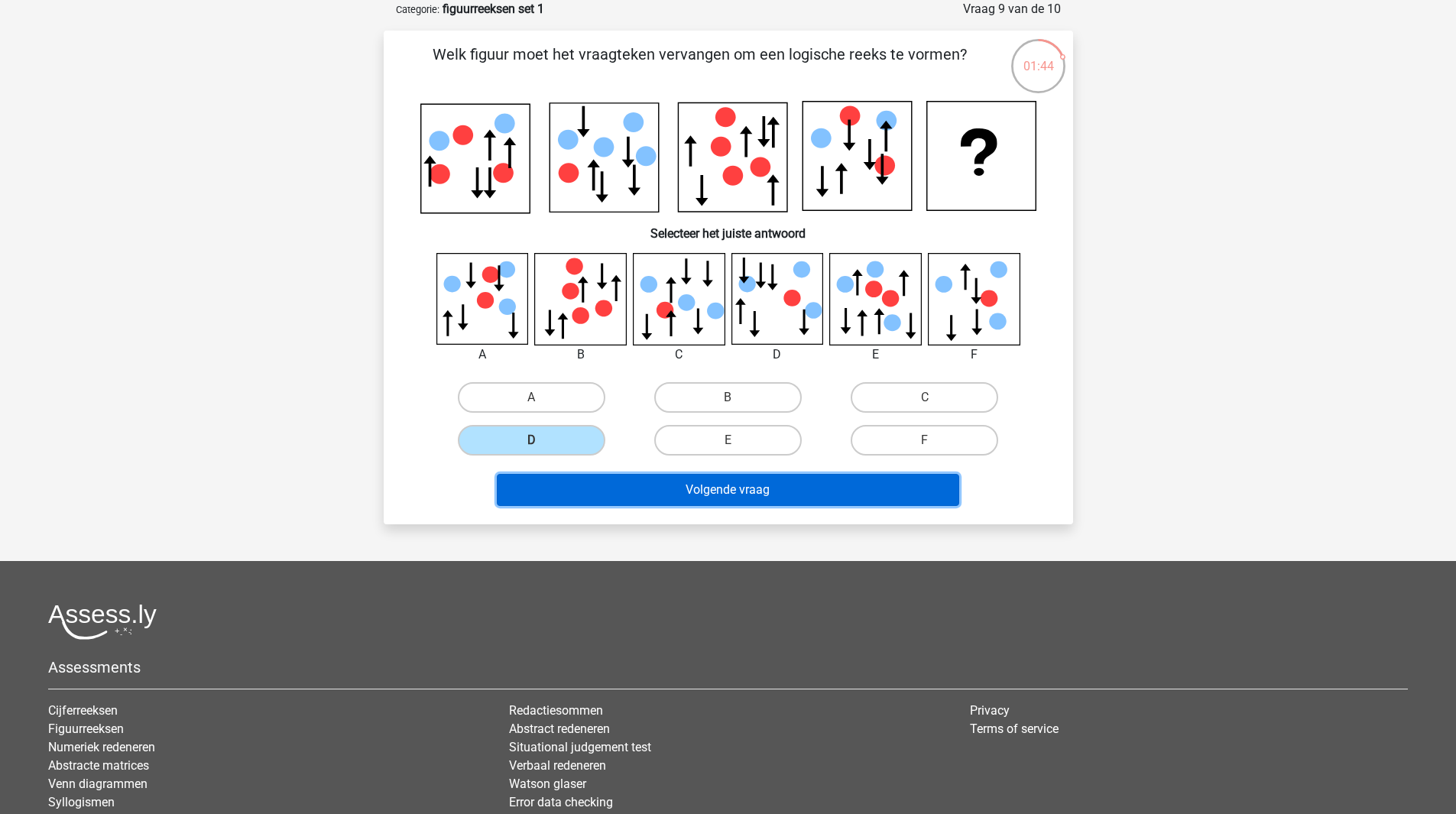
click at [759, 489] on button "Volgende vraag" at bounding box center [728, 489] width 462 height 32
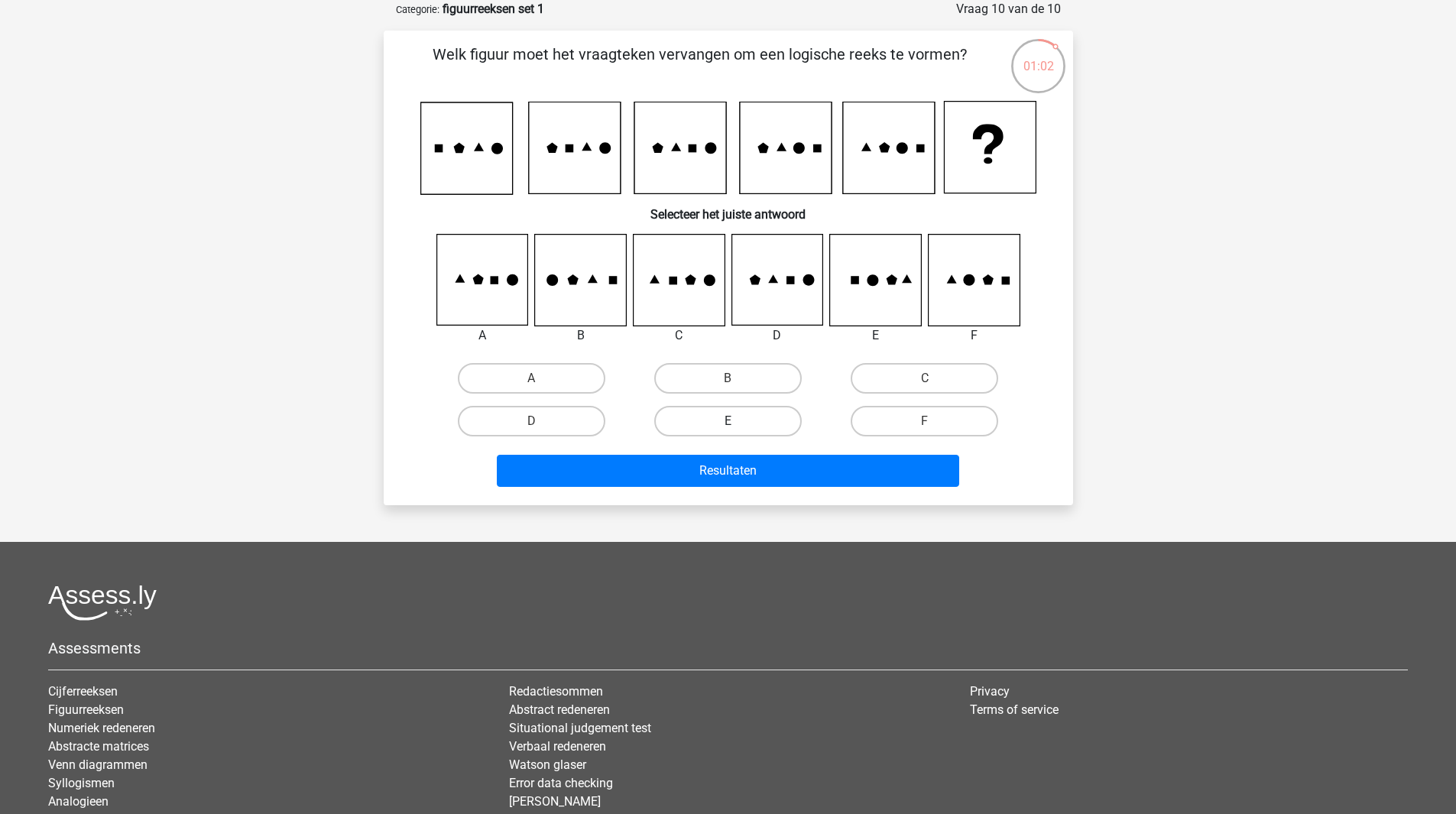
click at [745, 417] on label "E" at bounding box center [728, 422] width 147 height 31
click at [737, 421] on input "E" at bounding box center [732, 426] width 10 height 10
radio input "true"
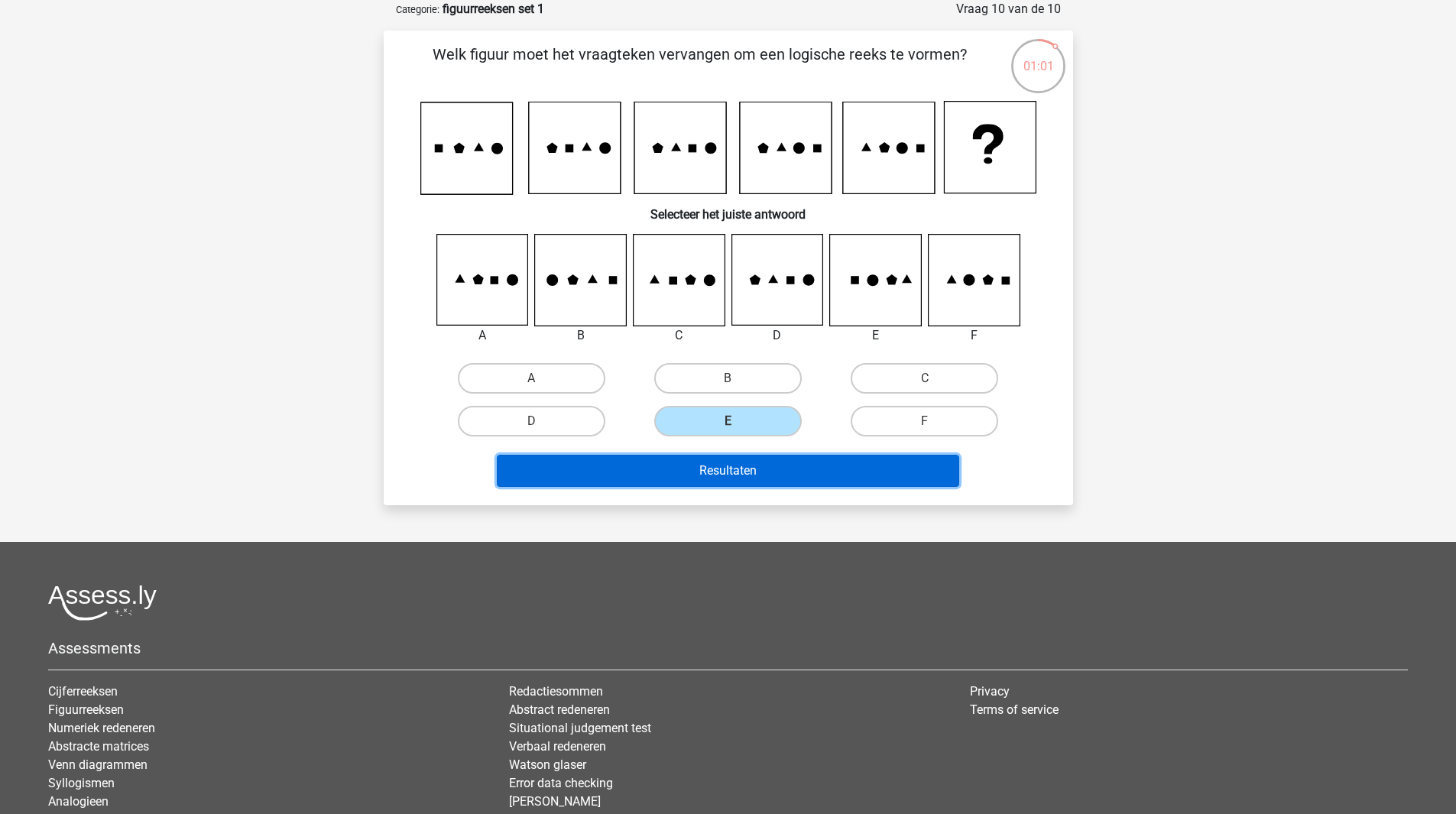
click at [720, 479] on button "Resultaten" at bounding box center [728, 470] width 462 height 32
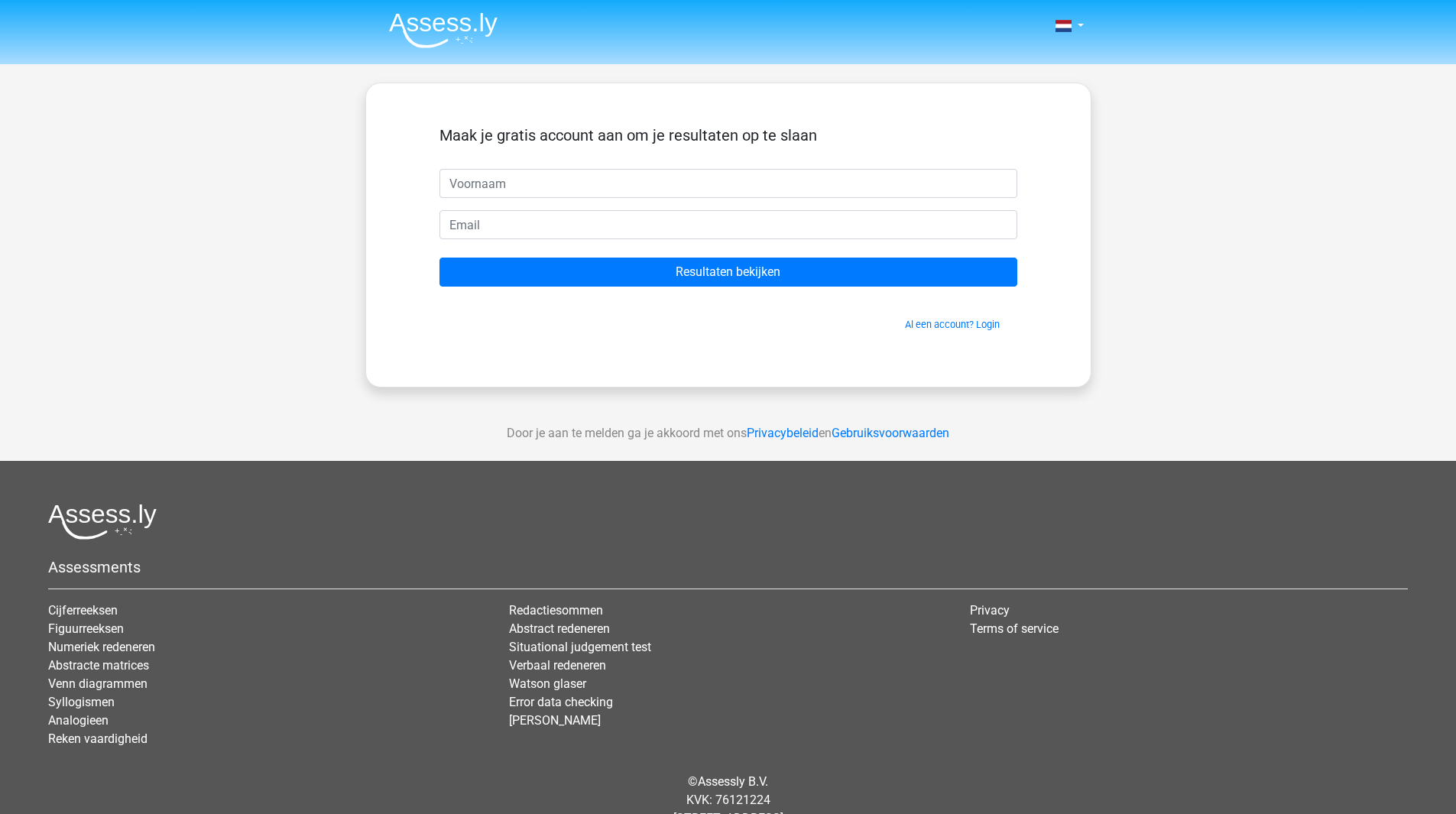
click at [502, 183] on input "text" at bounding box center [728, 184] width 578 height 29
type input "Mounir"
click at [487, 226] on input "email" at bounding box center [728, 225] width 578 height 29
type input "[EMAIL_ADDRESS][DOMAIN_NAME]"
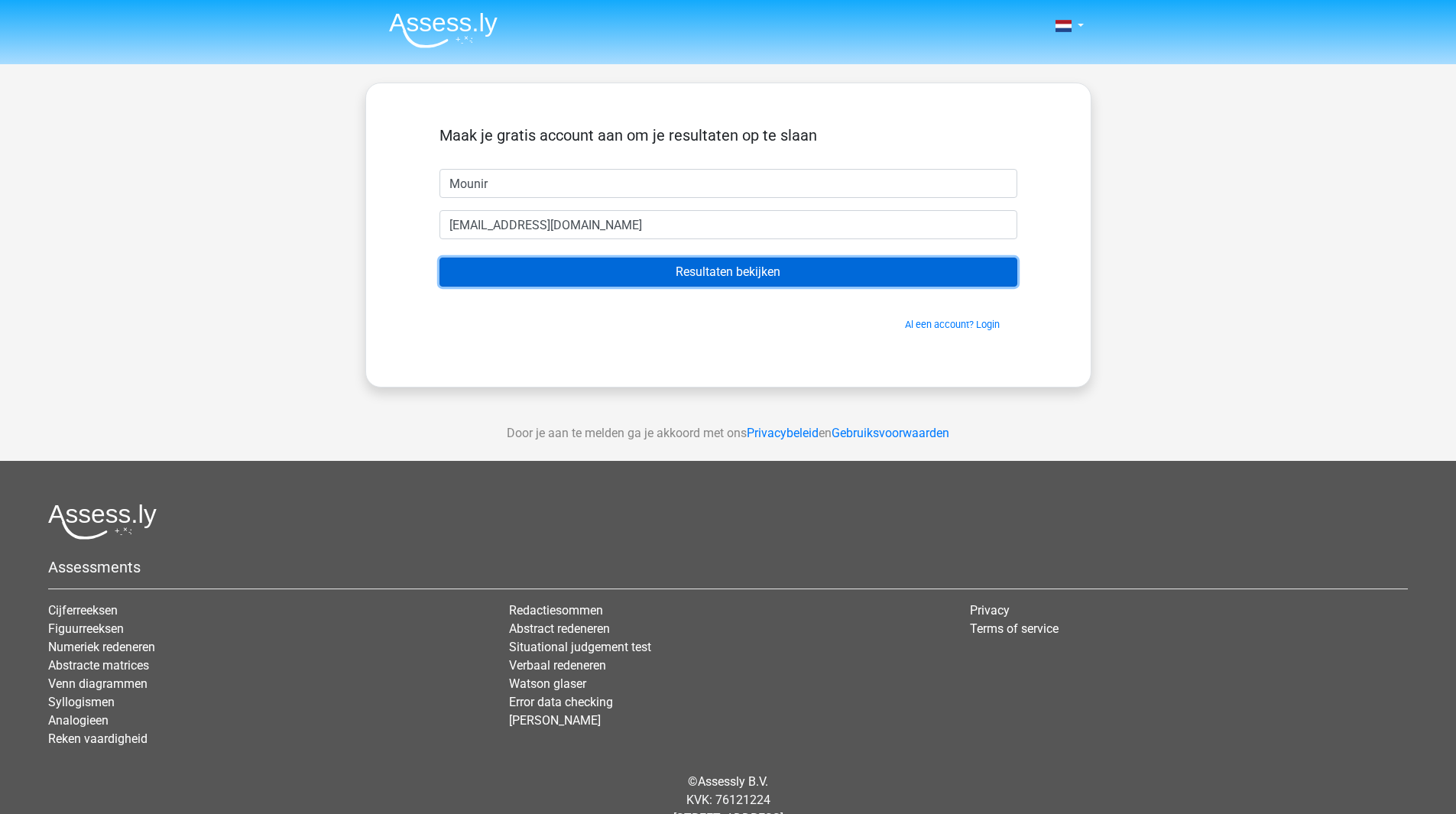
click at [684, 277] on input "Resultaten bekijken" at bounding box center [728, 272] width 578 height 29
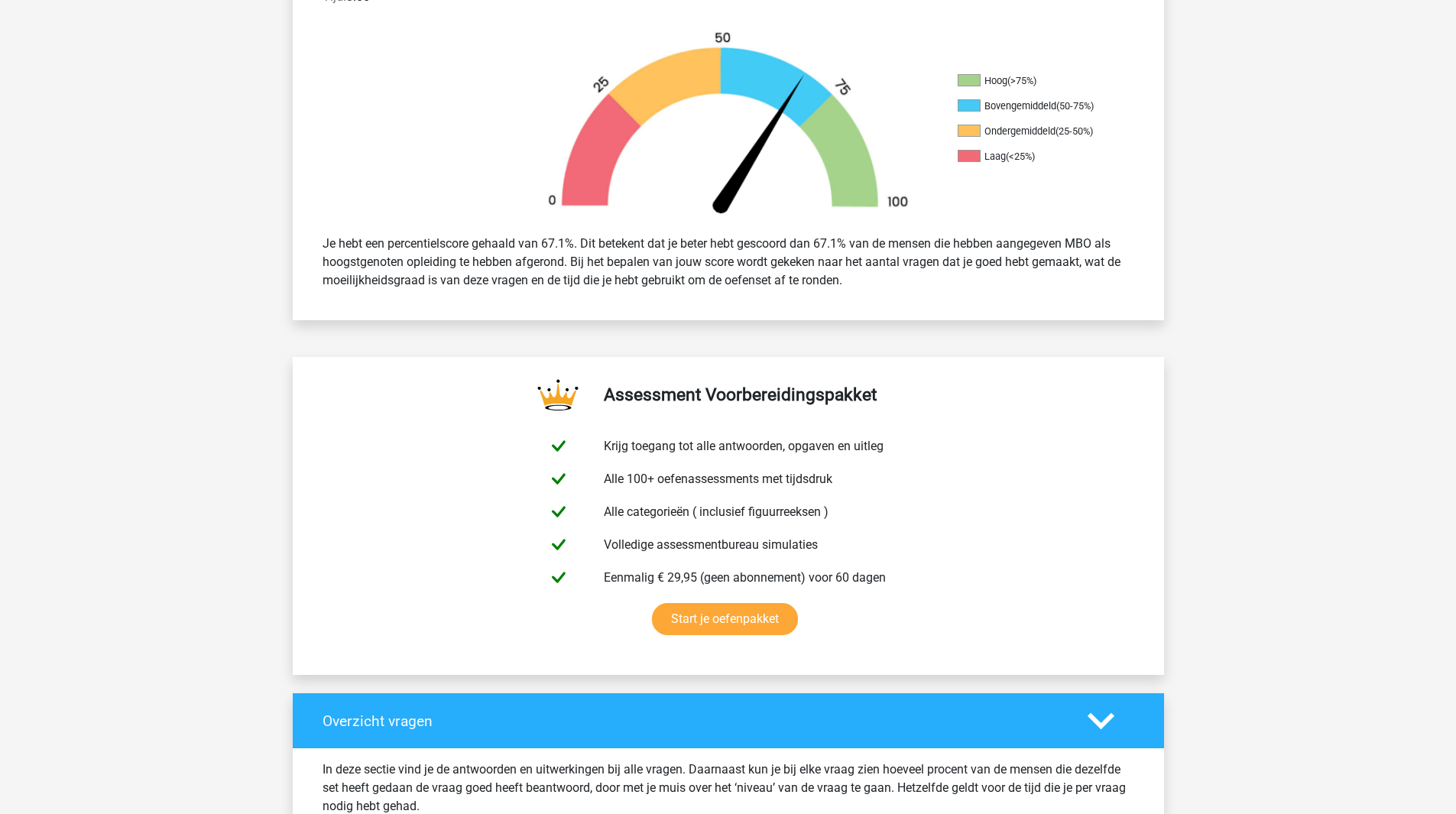
scroll to position [458, 0]
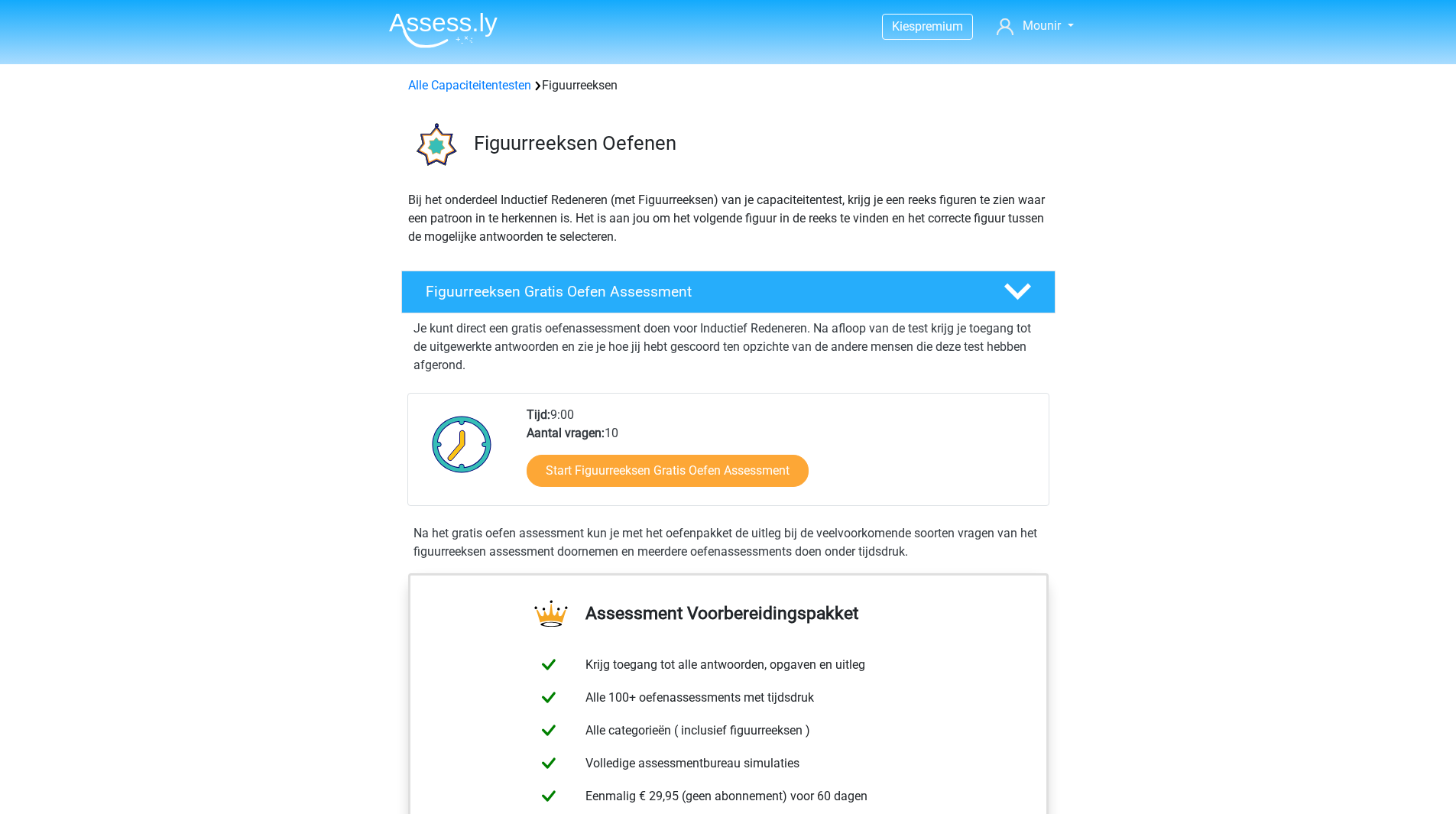
scroll to position [175, 0]
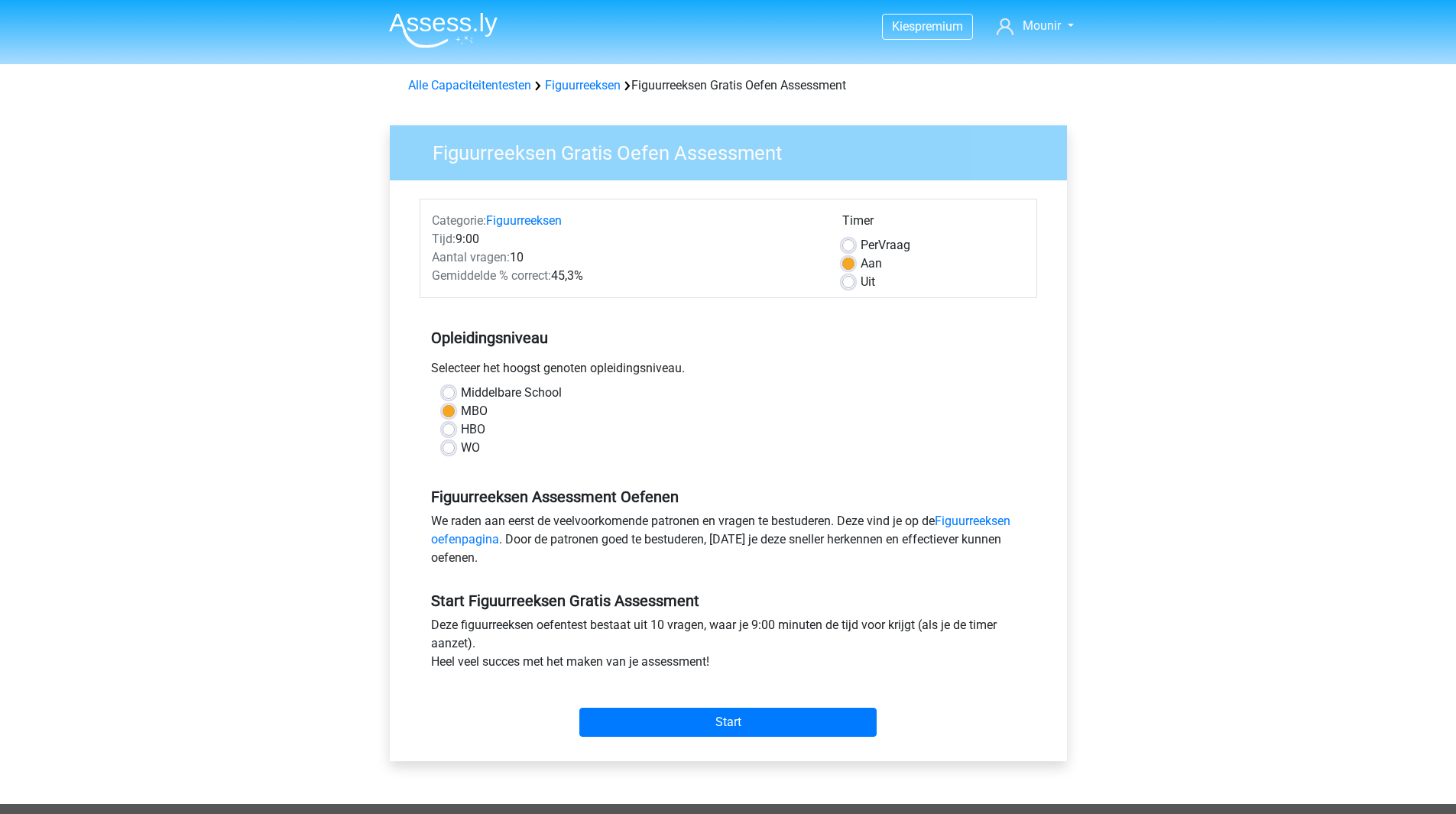
scroll to position [77, 0]
